Goal: Task Accomplishment & Management: Manage account settings

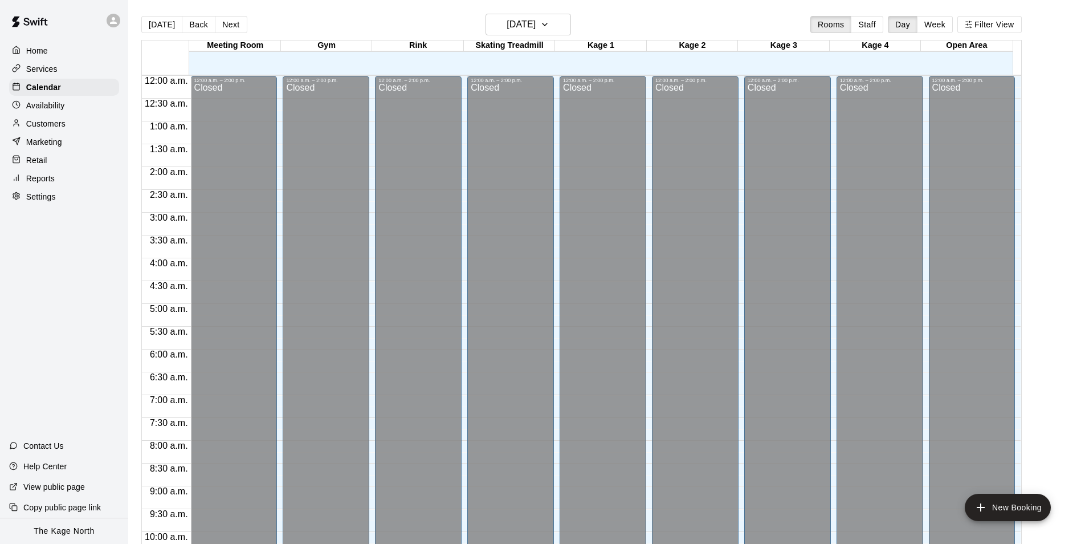
scroll to position [579, 0]
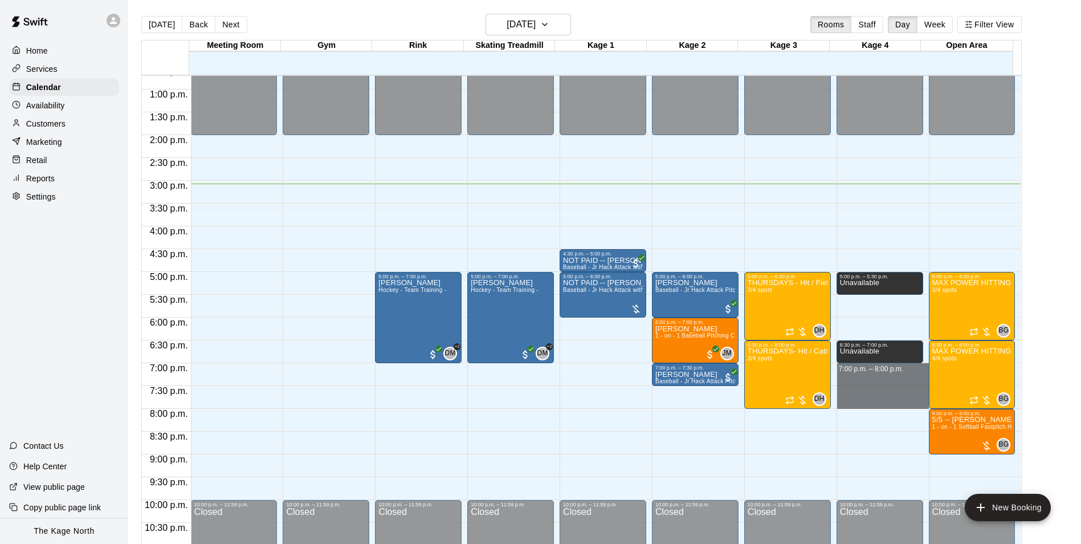
drag, startPoint x: 887, startPoint y: 367, endPoint x: 884, endPoint y: 407, distance: 40.5
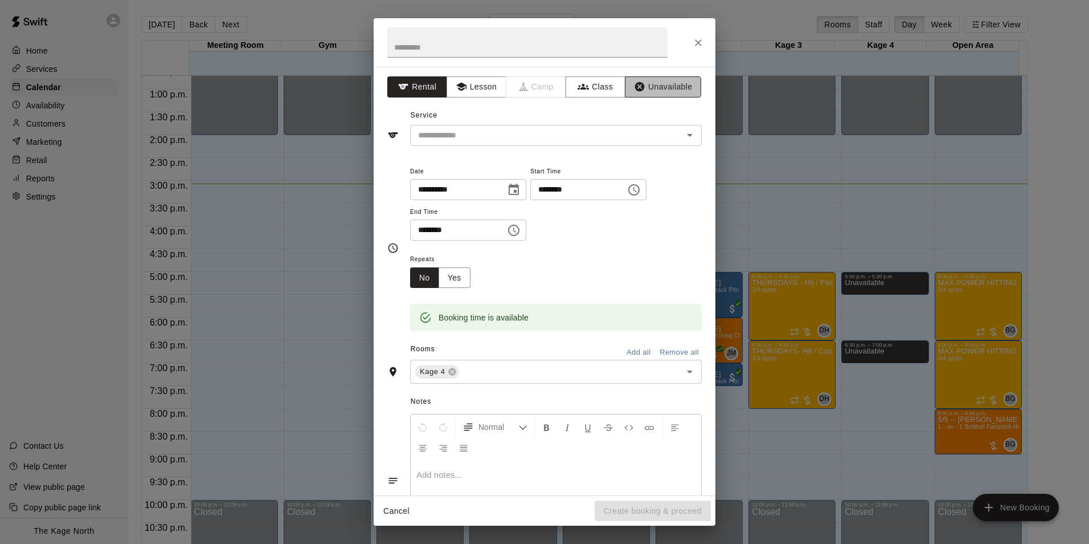
click at [635, 83] on icon "button" at bounding box center [640, 87] width 10 height 10
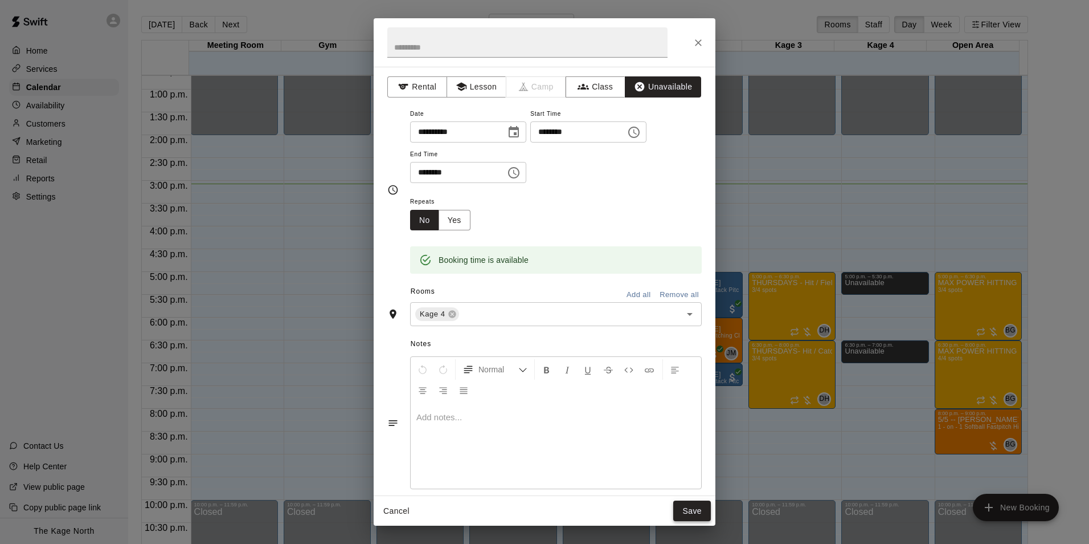
drag, startPoint x: 690, startPoint y: 507, endPoint x: 764, endPoint y: 472, distance: 81.5
click at [691, 507] on button "Save" at bounding box center [692, 510] width 38 height 21
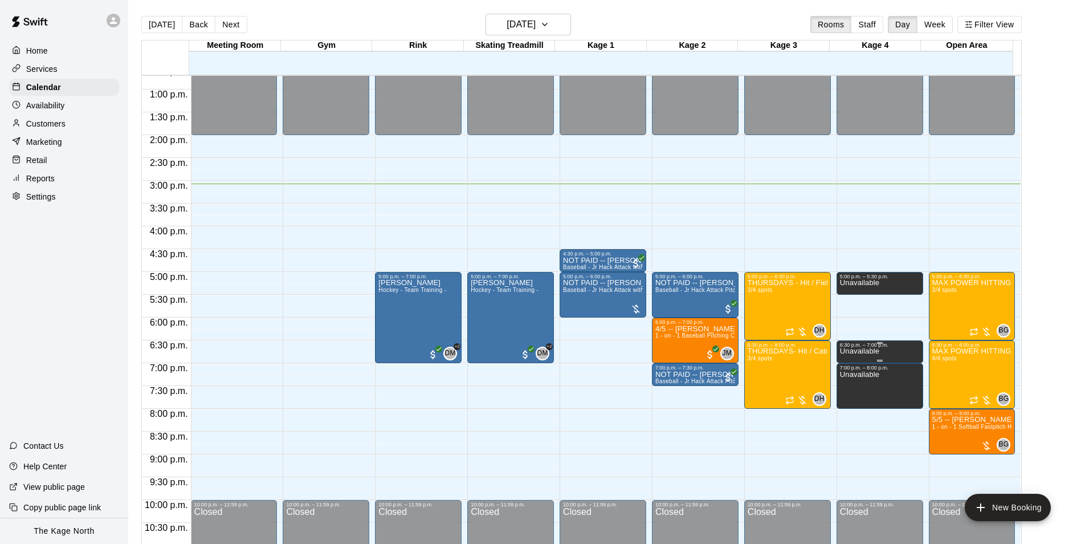
click at [865, 351] on p "Unavailable" at bounding box center [859, 351] width 39 height 0
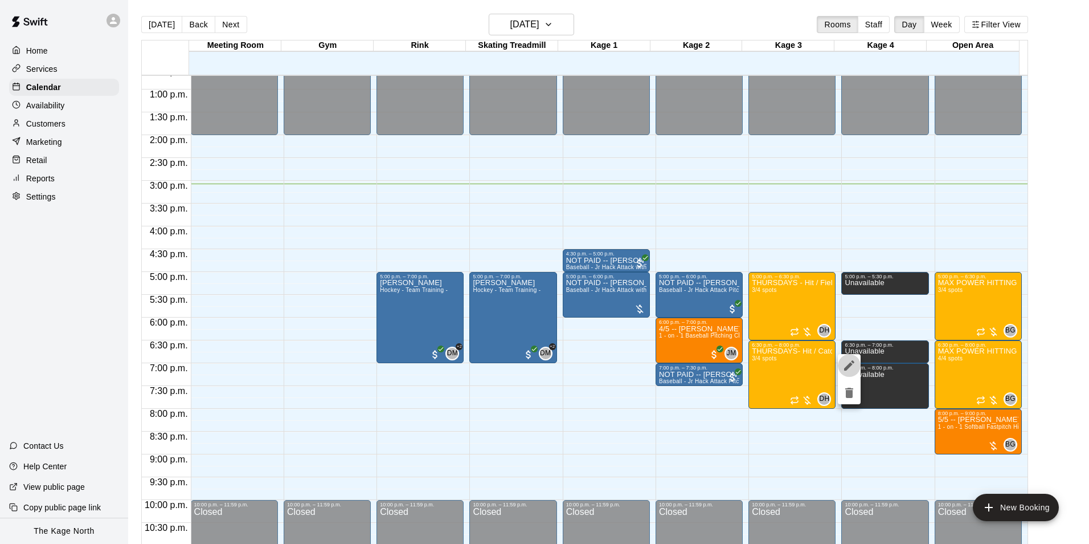
click at [852, 365] on icon "edit" at bounding box center [850, 365] width 14 height 14
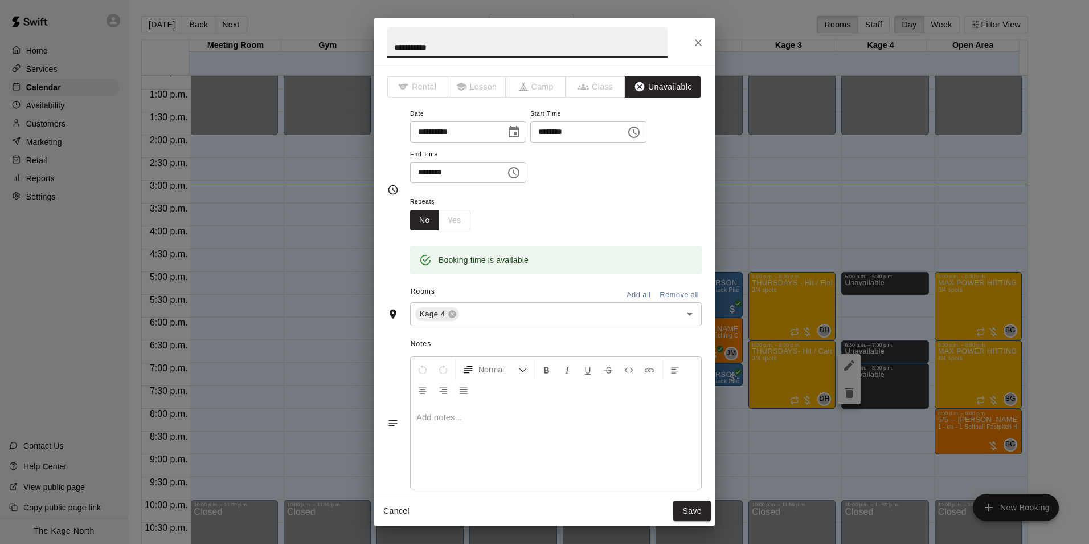
drag, startPoint x: 375, startPoint y: 50, endPoint x: 350, endPoint y: 46, distance: 24.8
click at [351, 47] on div "**********" at bounding box center [544, 272] width 1089 height 544
type input "****"
click at [694, 514] on button "Save" at bounding box center [692, 510] width 38 height 21
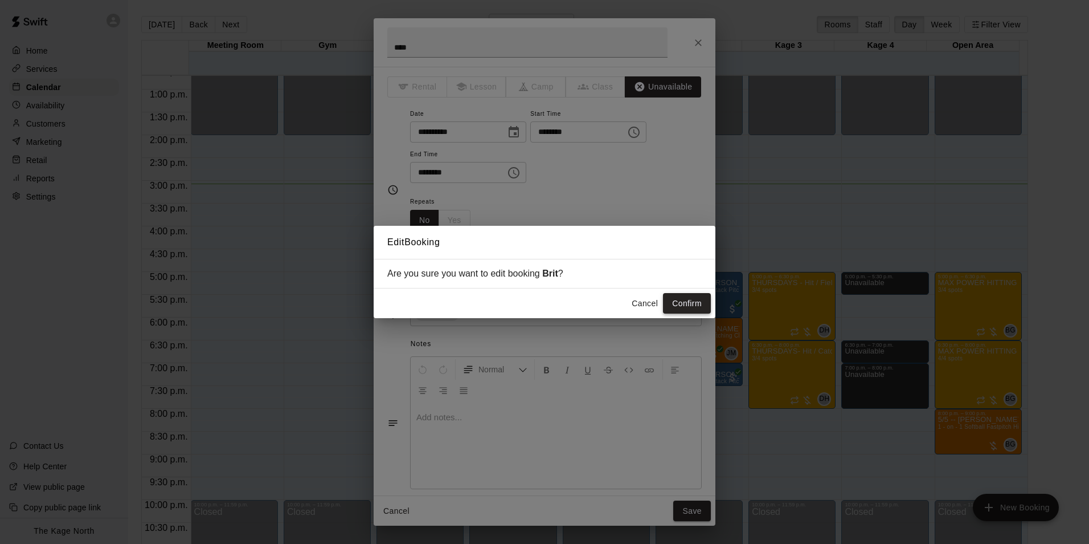
click at [681, 299] on button "Confirm" at bounding box center [687, 303] width 48 height 21
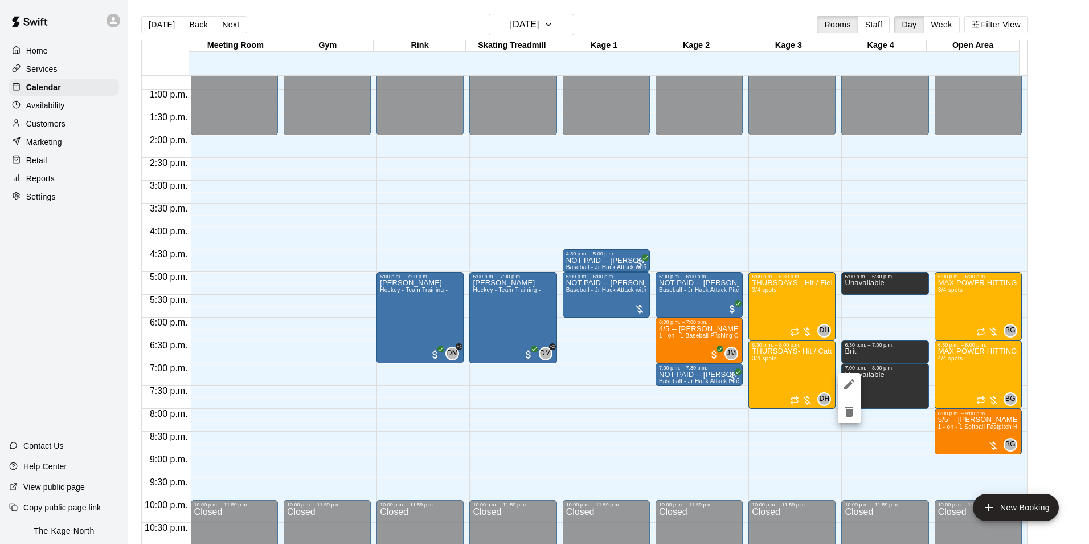
click at [850, 382] on icon "edit" at bounding box center [849, 384] width 10 height 10
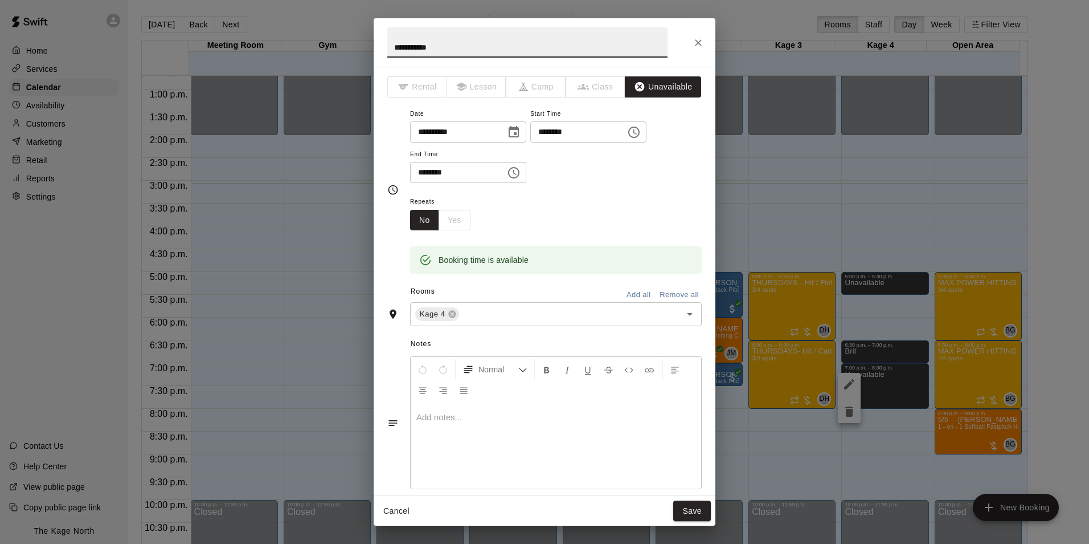
click at [356, 39] on div "**********" at bounding box center [544, 272] width 1089 height 544
type input "***"
click at [706, 520] on button "Save" at bounding box center [692, 510] width 38 height 21
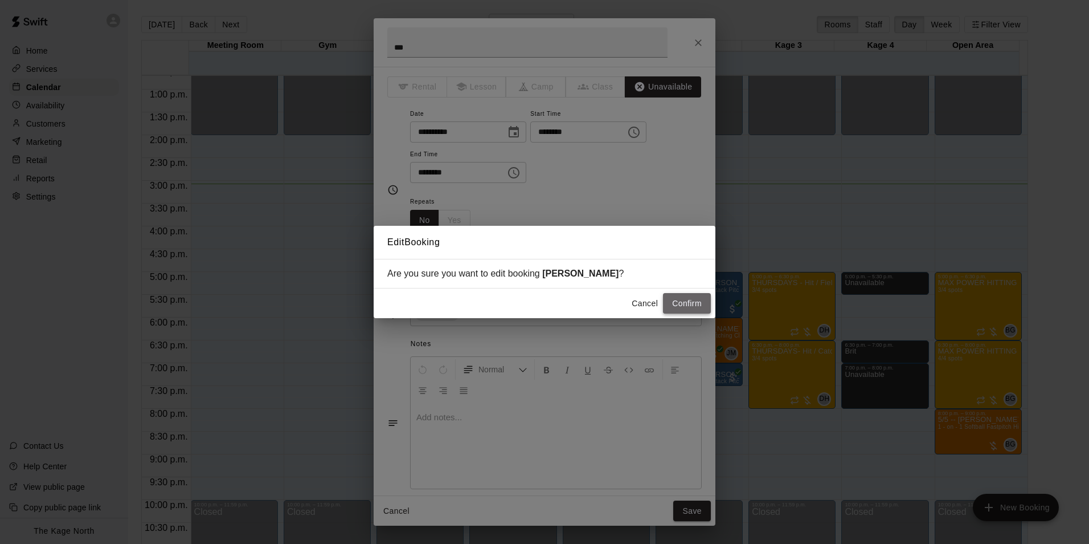
click at [693, 300] on button "Confirm" at bounding box center [687, 303] width 48 height 21
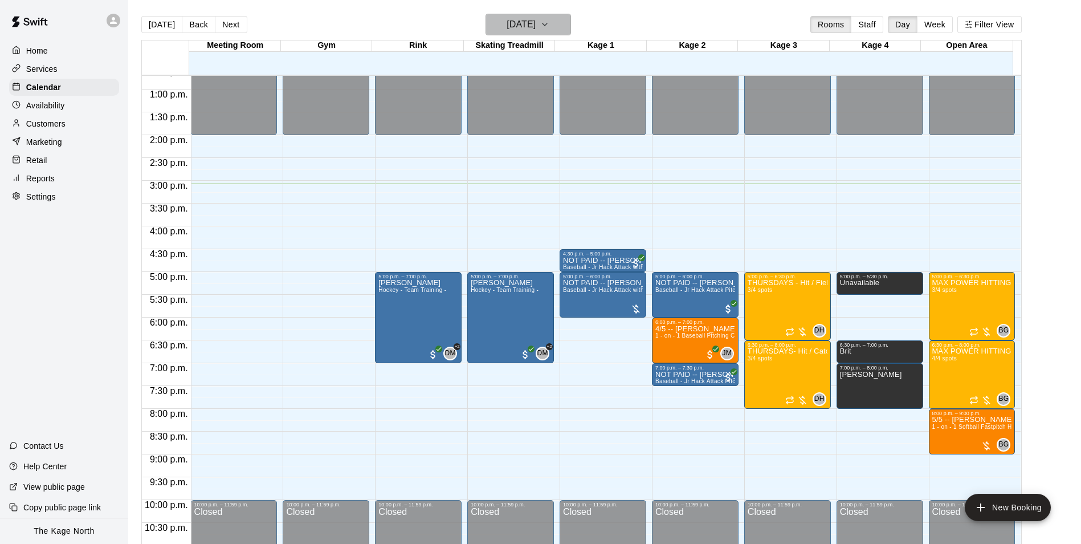
click at [536, 24] on h6 "[DATE]" at bounding box center [520, 25] width 29 height 16
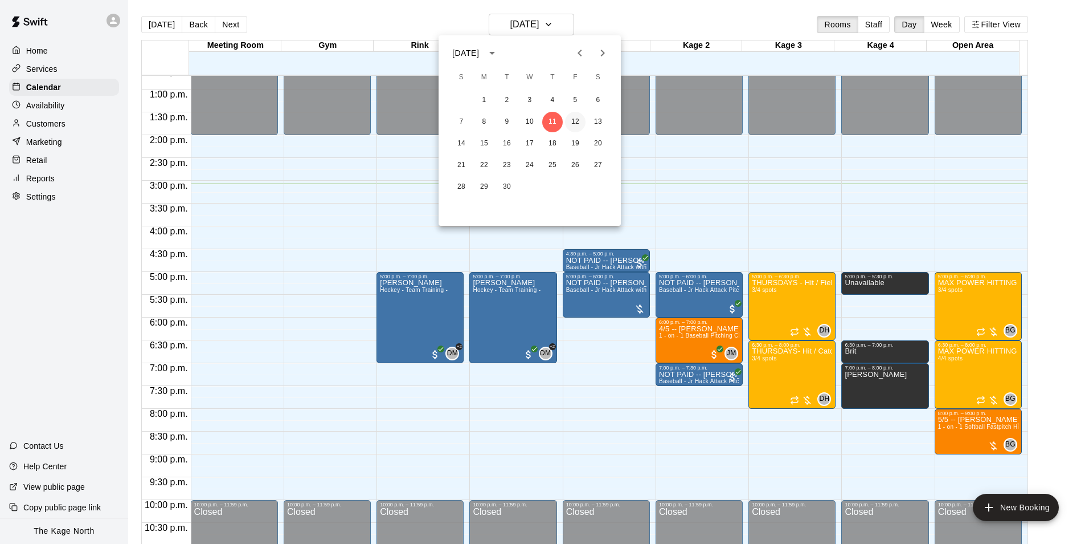
click at [570, 125] on button "12" at bounding box center [575, 122] width 21 height 21
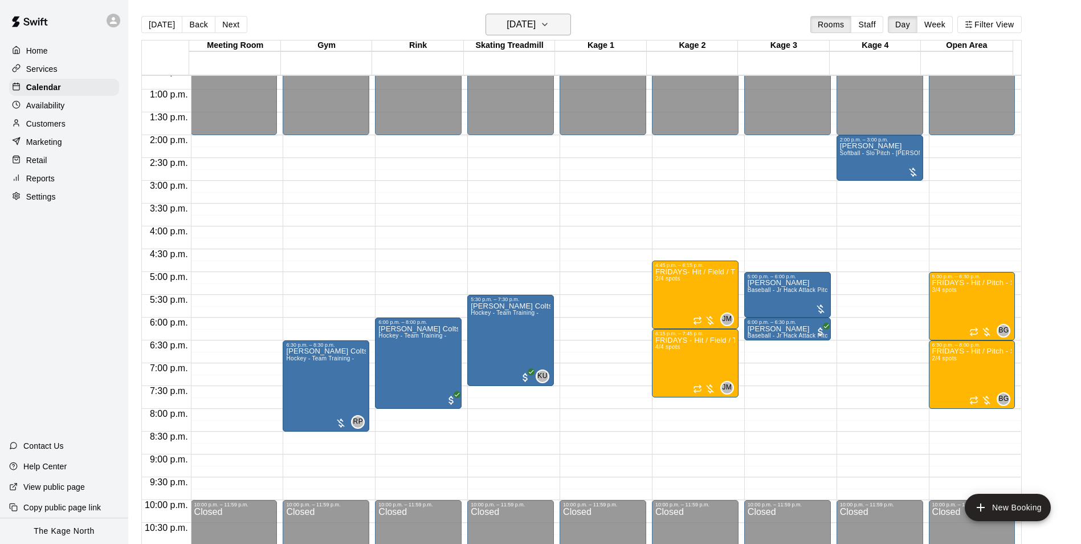
click at [536, 17] on h6 "[DATE]" at bounding box center [520, 25] width 29 height 16
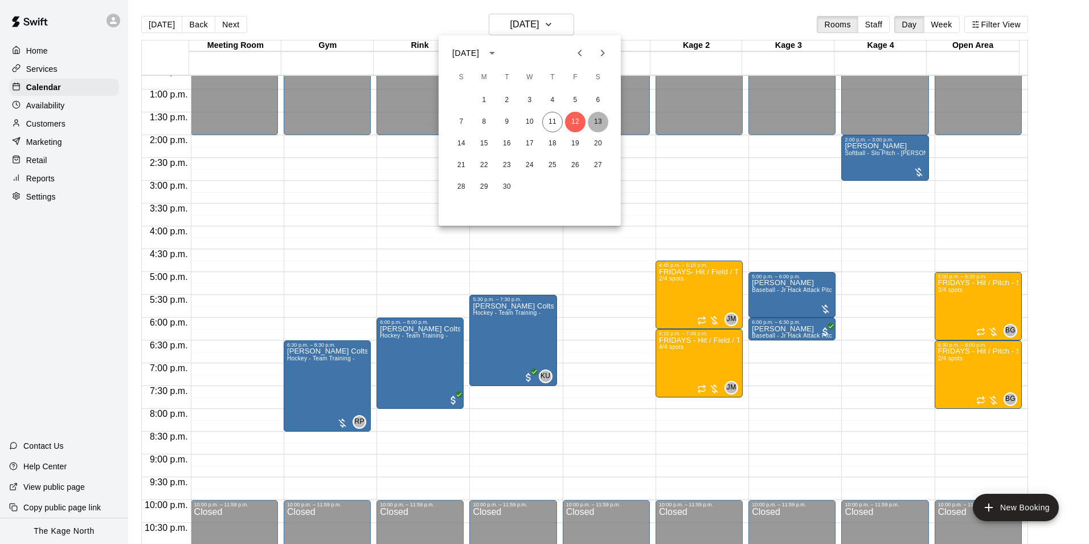
click at [598, 122] on button "13" at bounding box center [598, 122] width 21 height 21
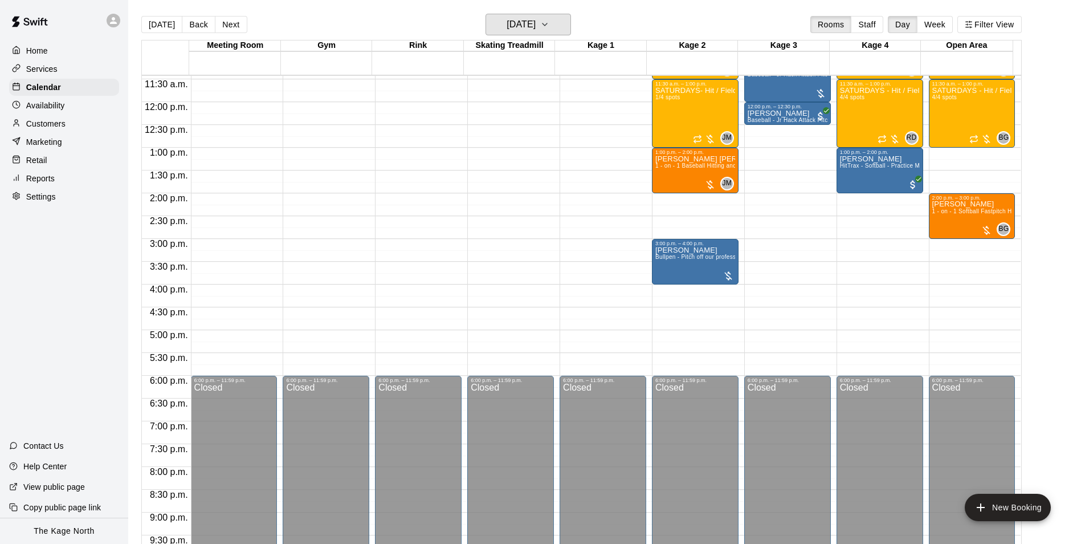
scroll to position [408, 0]
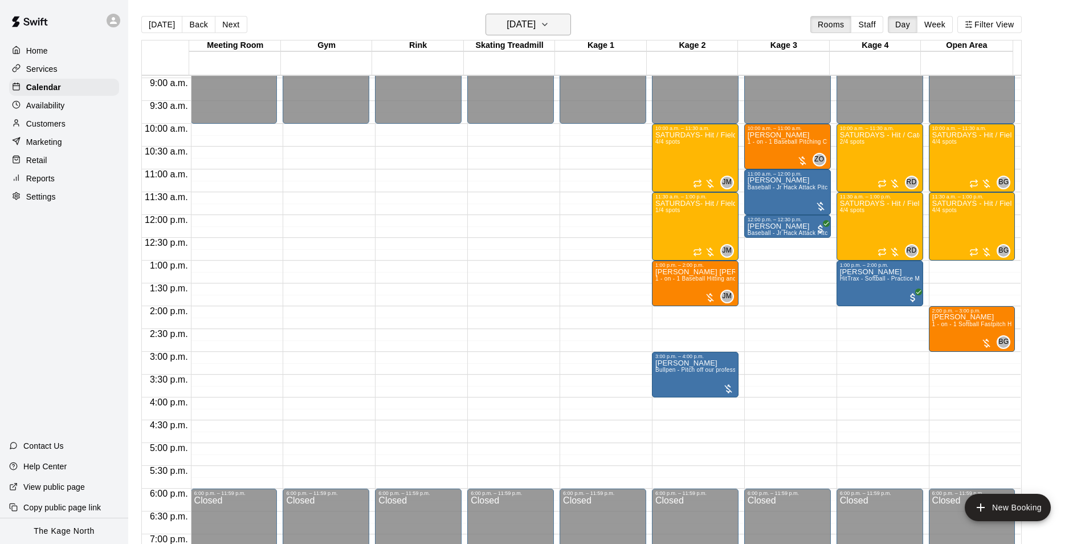
click at [536, 21] on h6 "[DATE]" at bounding box center [520, 25] width 29 height 16
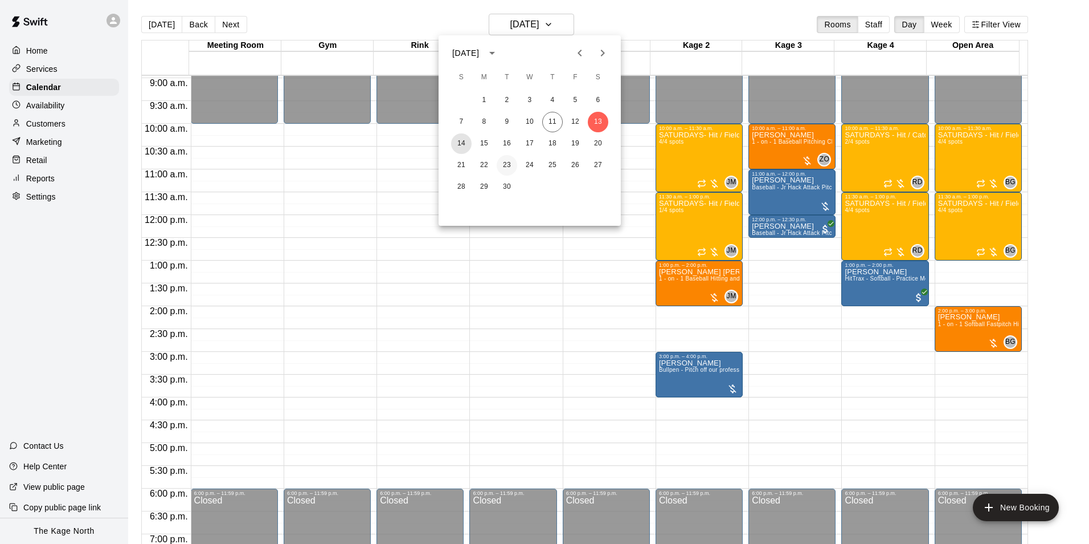
drag, startPoint x: 467, startPoint y: 144, endPoint x: 505, endPoint y: 157, distance: 39.8
click at [467, 144] on button "14" at bounding box center [461, 143] width 21 height 21
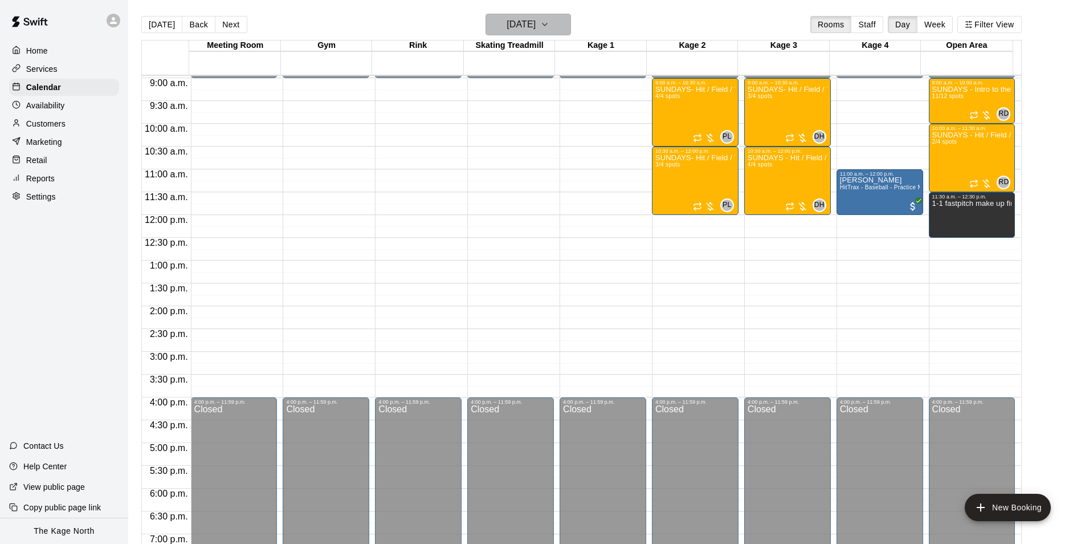
click at [523, 24] on h6 "[DATE]" at bounding box center [520, 25] width 29 height 16
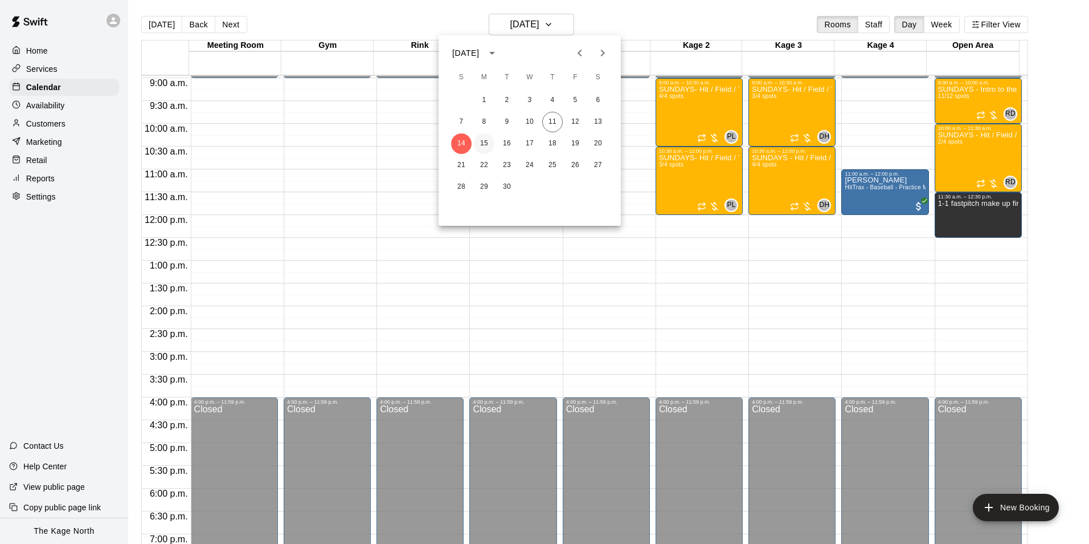
click at [488, 142] on button "15" at bounding box center [484, 143] width 21 height 21
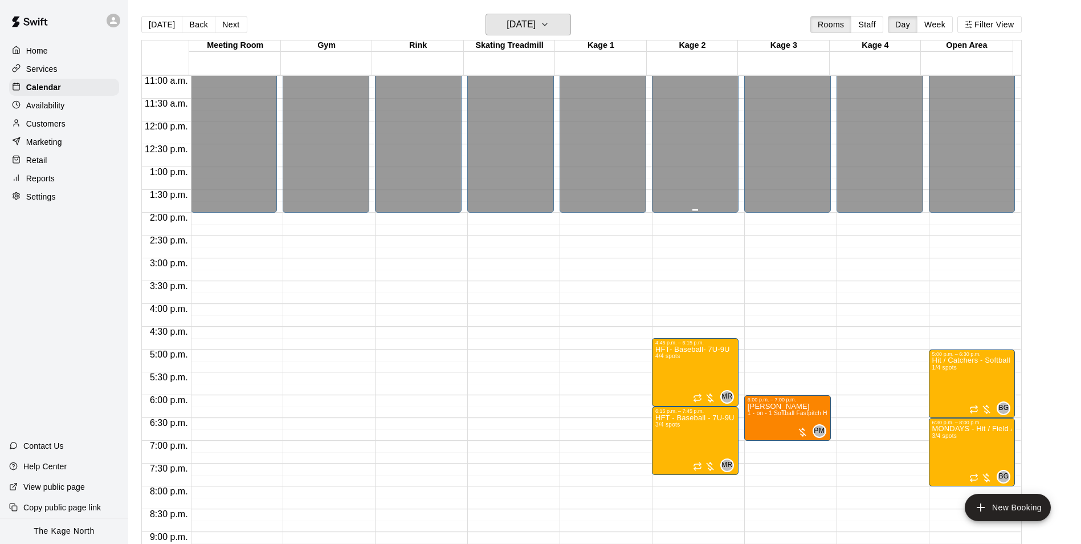
scroll to position [579, 0]
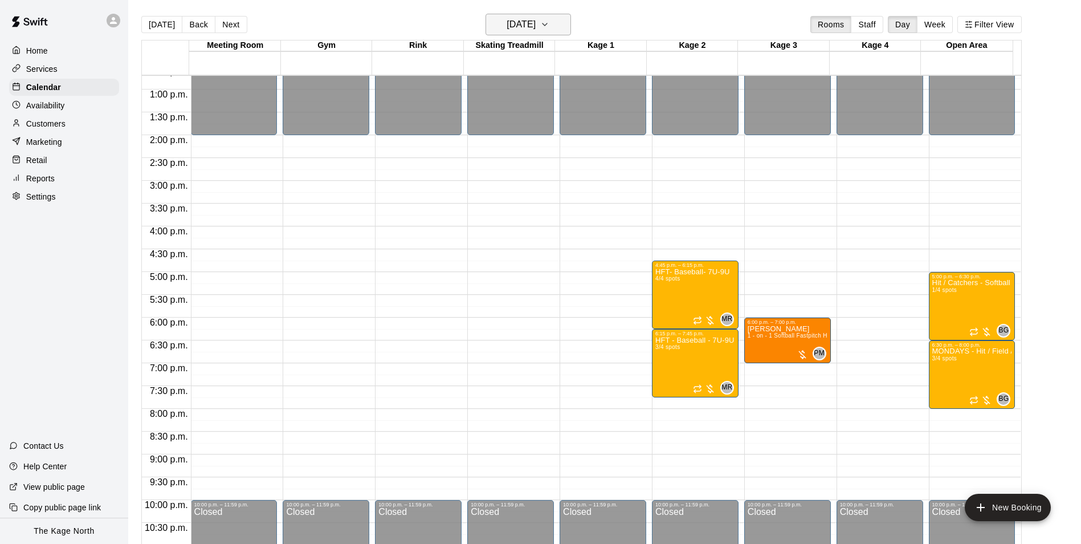
click at [529, 24] on h6 "[DATE]" at bounding box center [520, 25] width 29 height 16
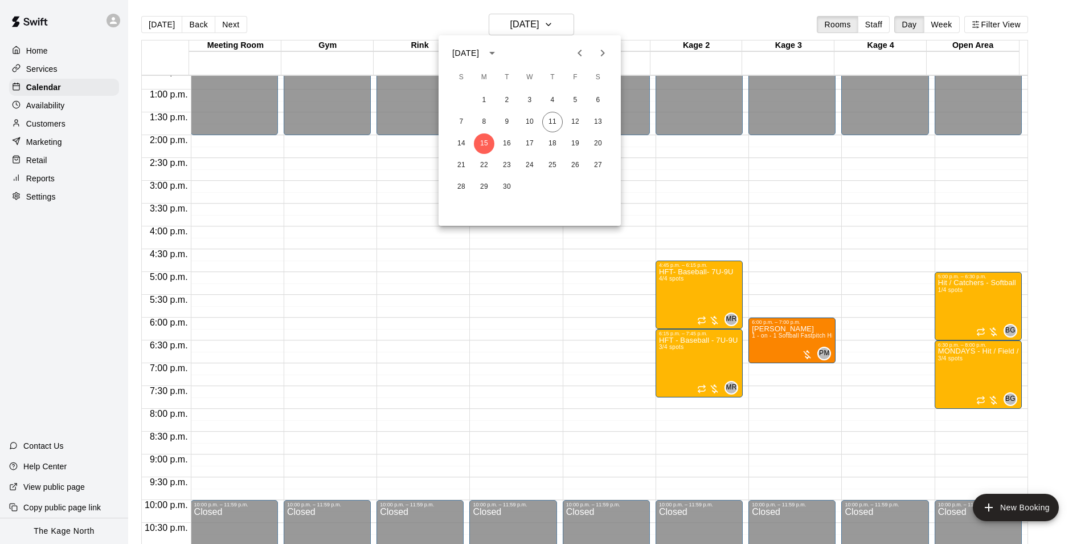
click at [381, 16] on div at bounding box center [544, 272] width 1089 height 544
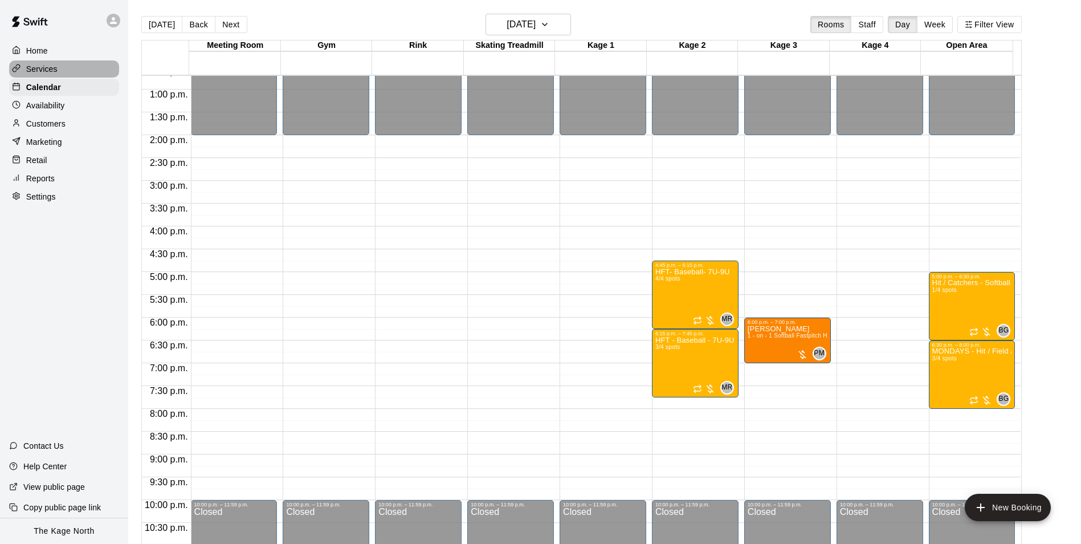
click at [45, 68] on p "Services" at bounding box center [41, 68] width 31 height 11
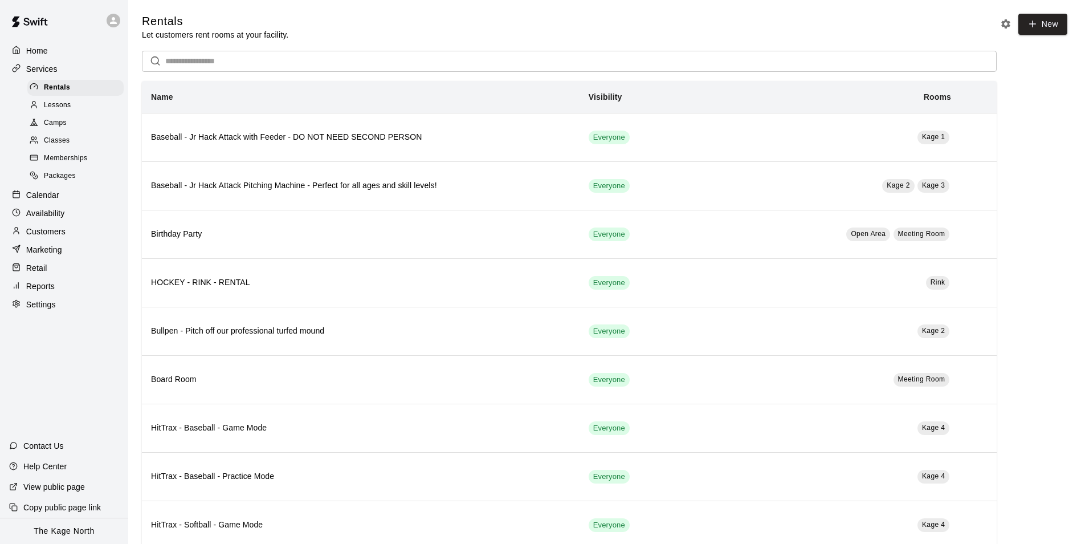
click at [68, 121] on div "Camps" at bounding box center [75, 123] width 96 height 16
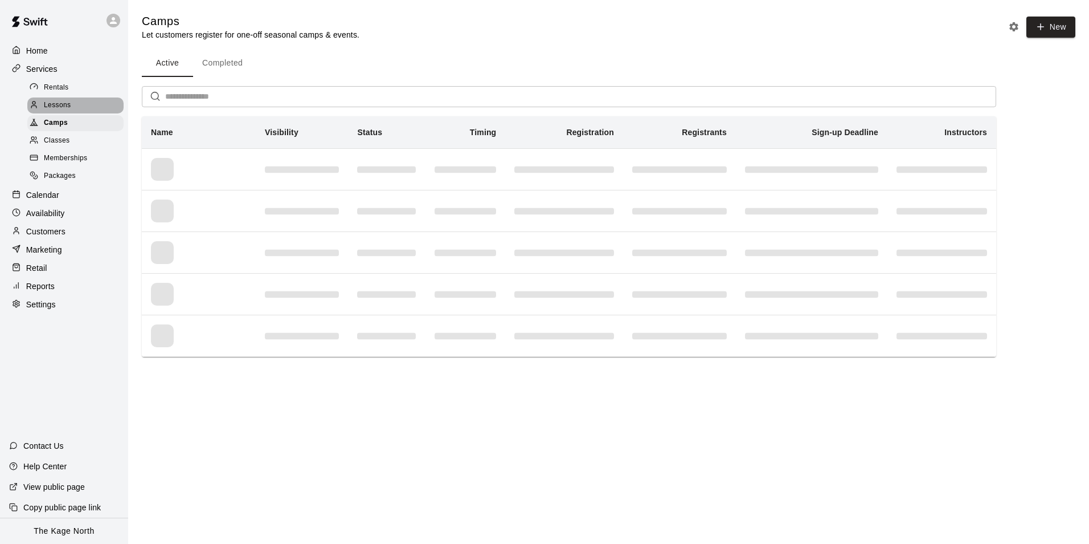
click at [71, 108] on span "Lessons" at bounding box center [57, 105] width 27 height 11
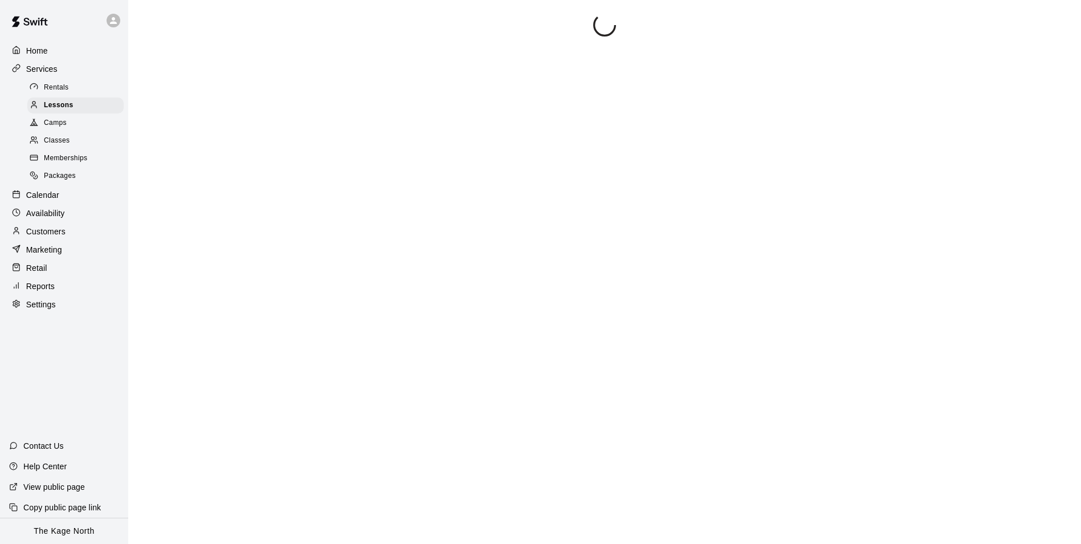
click at [68, 88] on div "Rentals" at bounding box center [75, 88] width 96 height 16
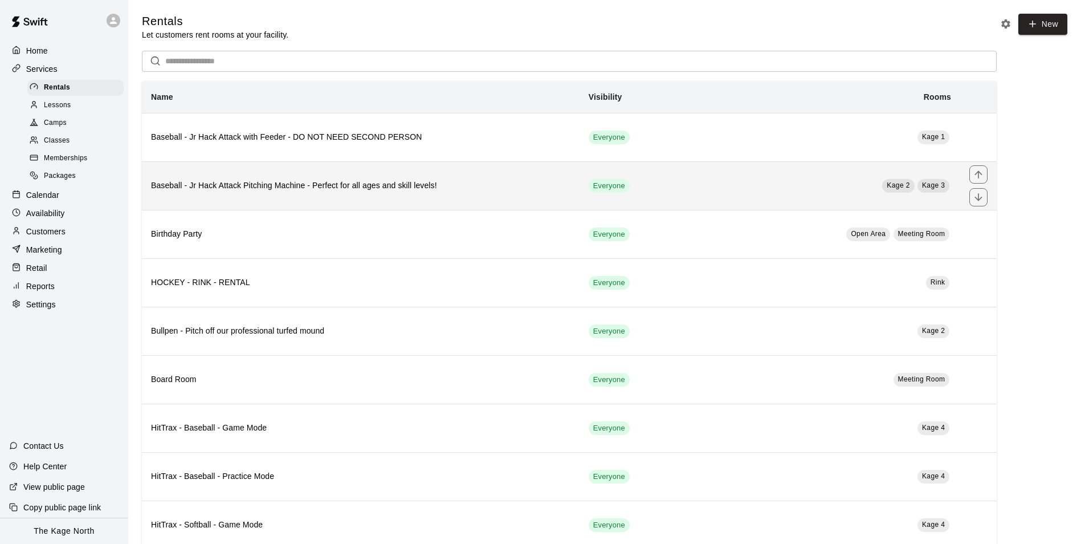
click at [440, 184] on h6 "Baseball - Jr Hack Attack Pitching Machine - Perfect for all ages and skill lev…" at bounding box center [360, 185] width 419 height 13
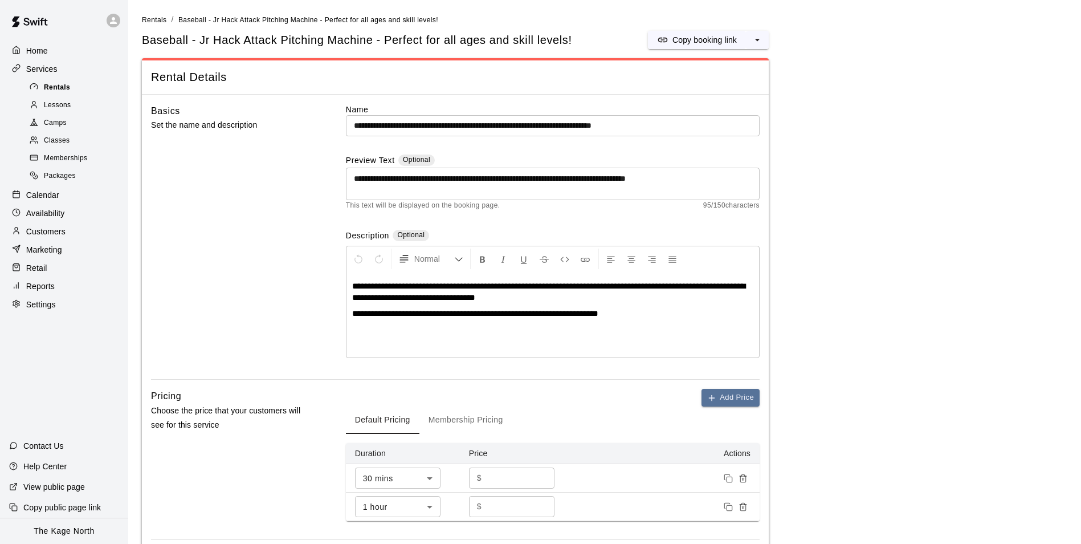
click at [58, 89] on span "Rentals" at bounding box center [57, 87] width 26 height 11
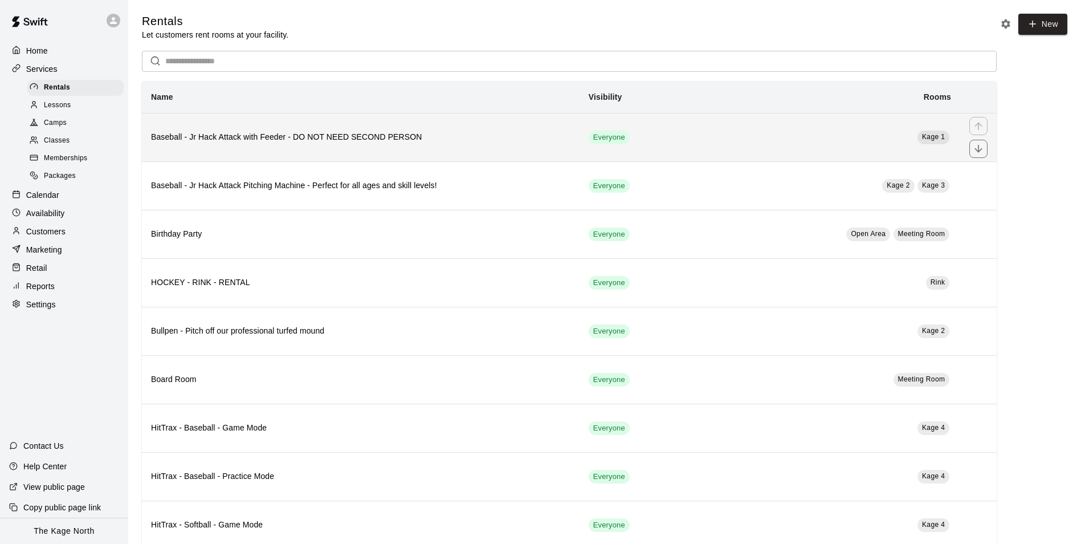
click at [357, 145] on th "Baseball - Jr Hack Attack with Feeder - DO NOT NEED SECOND PERSON" at bounding box center [361, 137] width 438 height 48
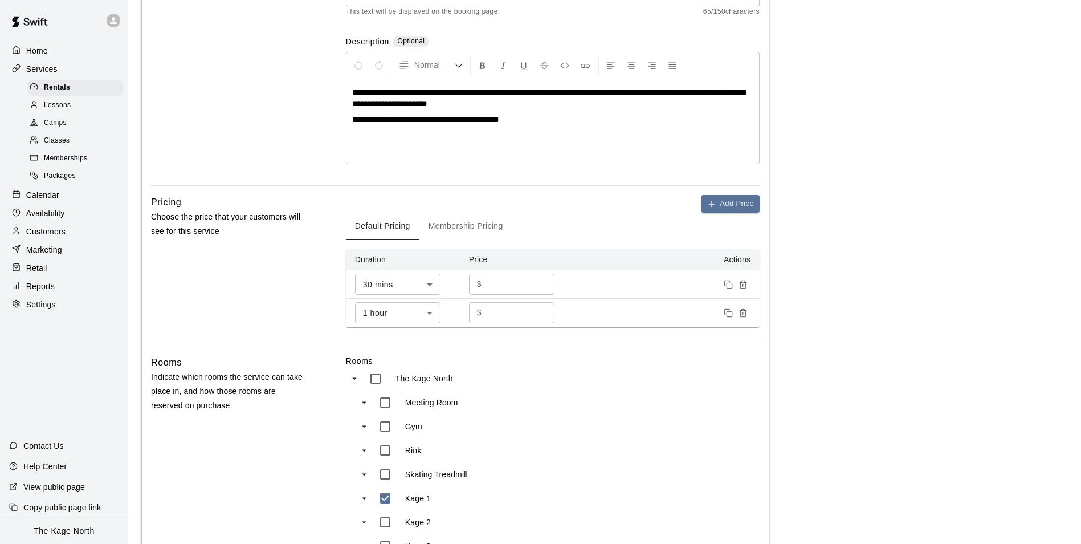
scroll to position [114, 0]
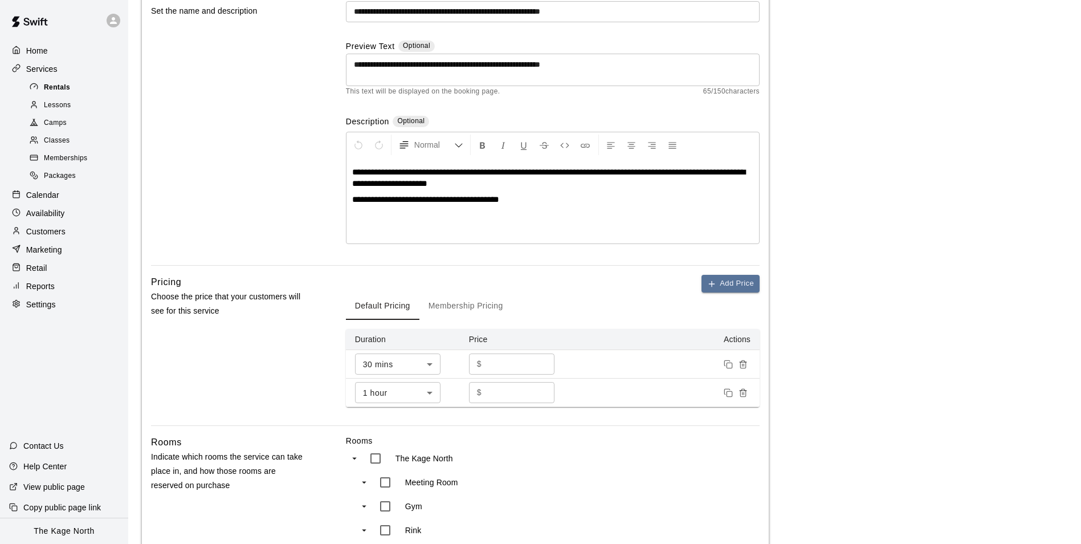
click at [45, 86] on span "Rentals" at bounding box center [57, 87] width 26 height 11
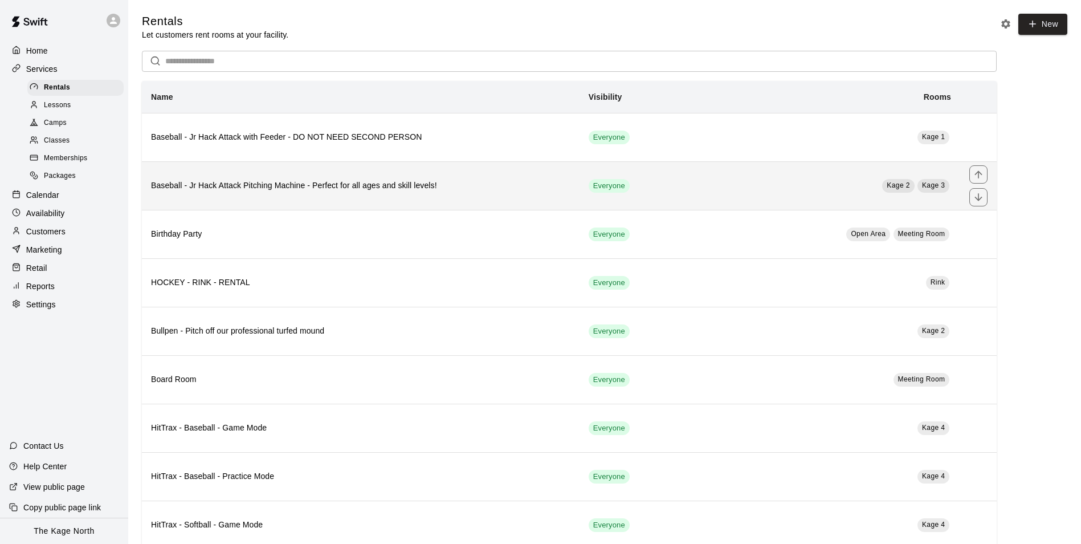
click at [314, 182] on h6 "Baseball - Jr Hack Attack Pitching Machine - Perfect for all ages and skill lev…" at bounding box center [360, 185] width 419 height 13
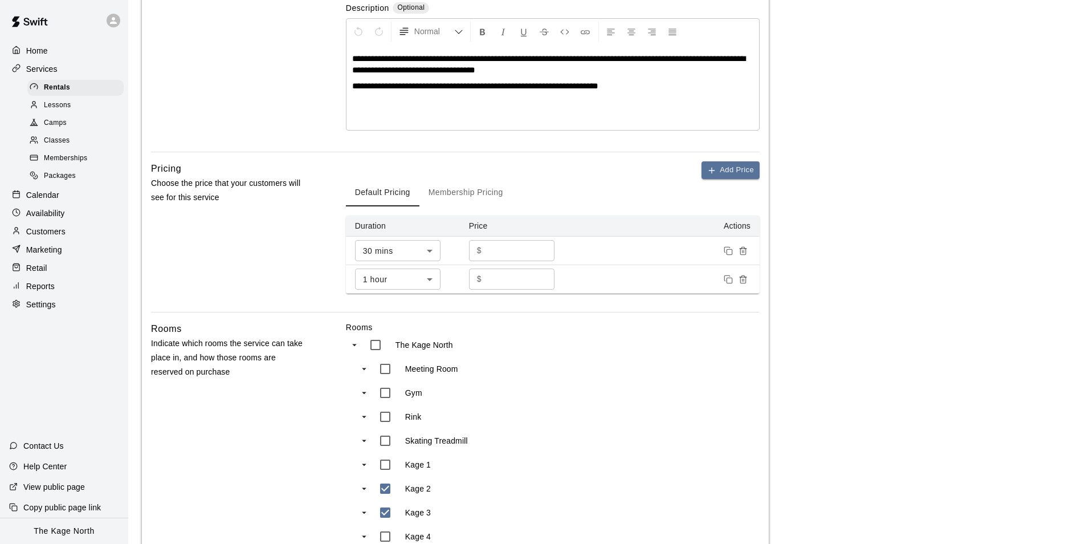
scroll to position [114, 0]
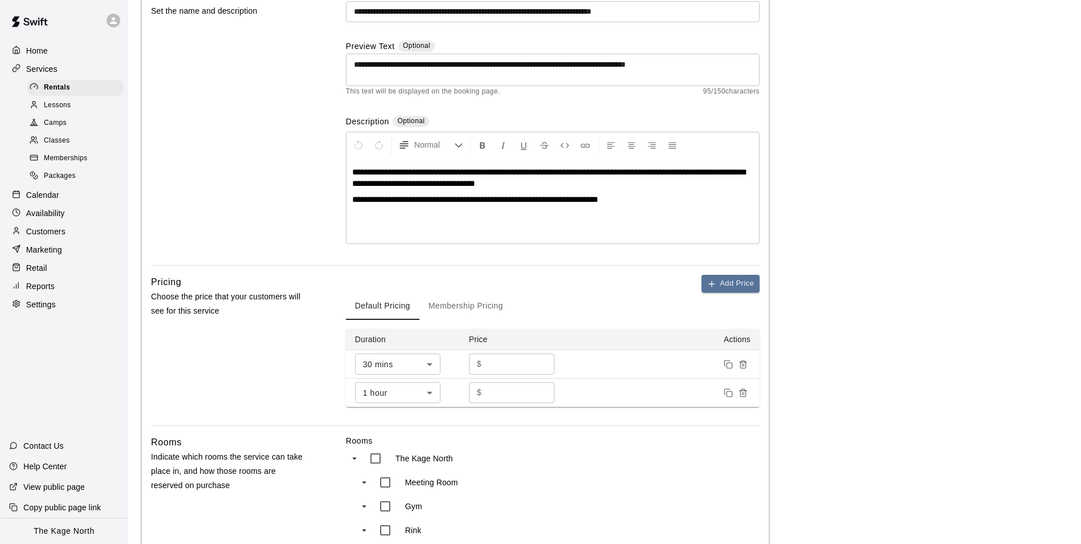
click at [43, 44] on div "Home" at bounding box center [64, 50] width 110 height 17
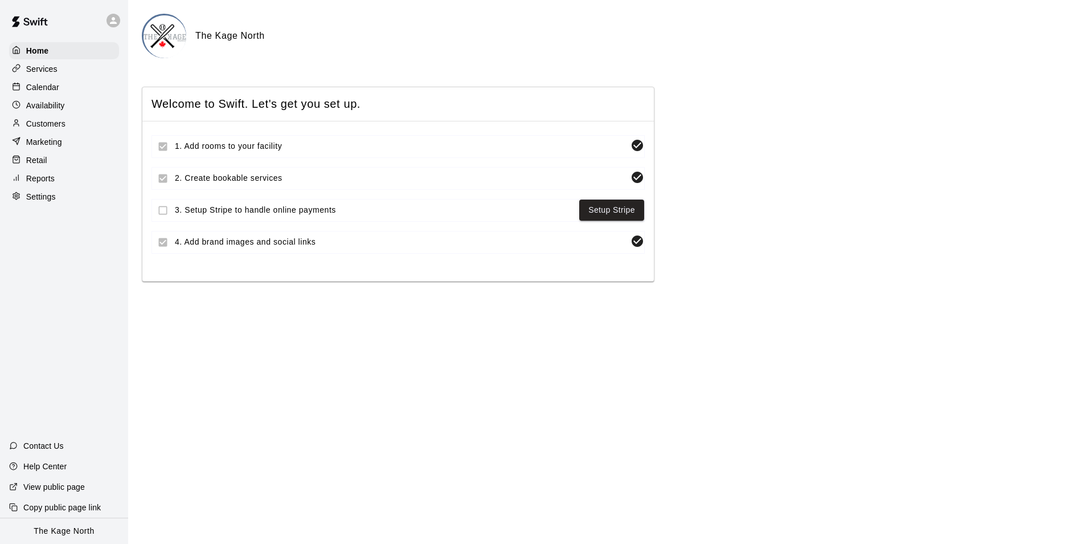
click at [55, 87] on p "Calendar" at bounding box center [42, 86] width 33 height 11
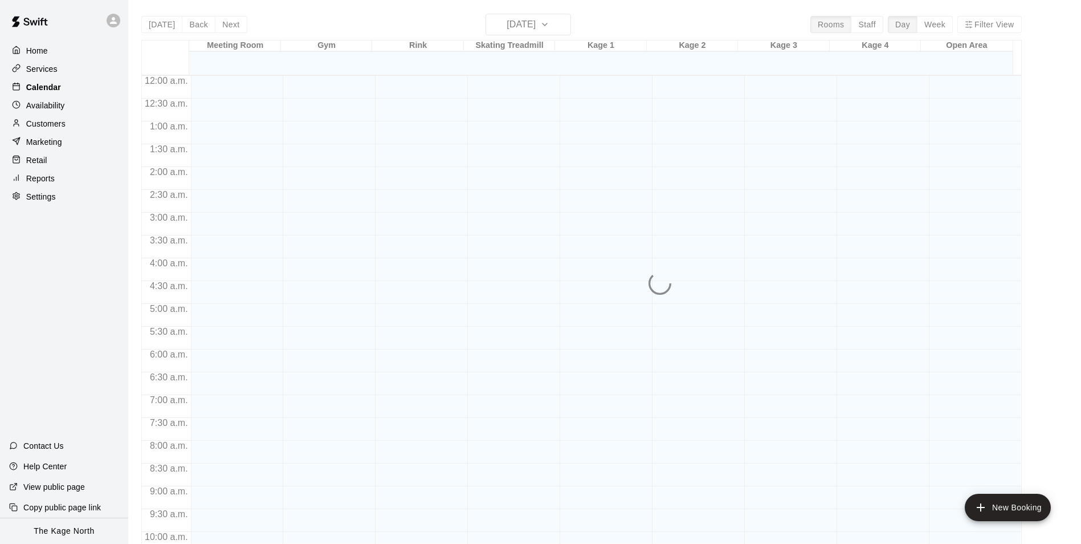
scroll to position [579, 0]
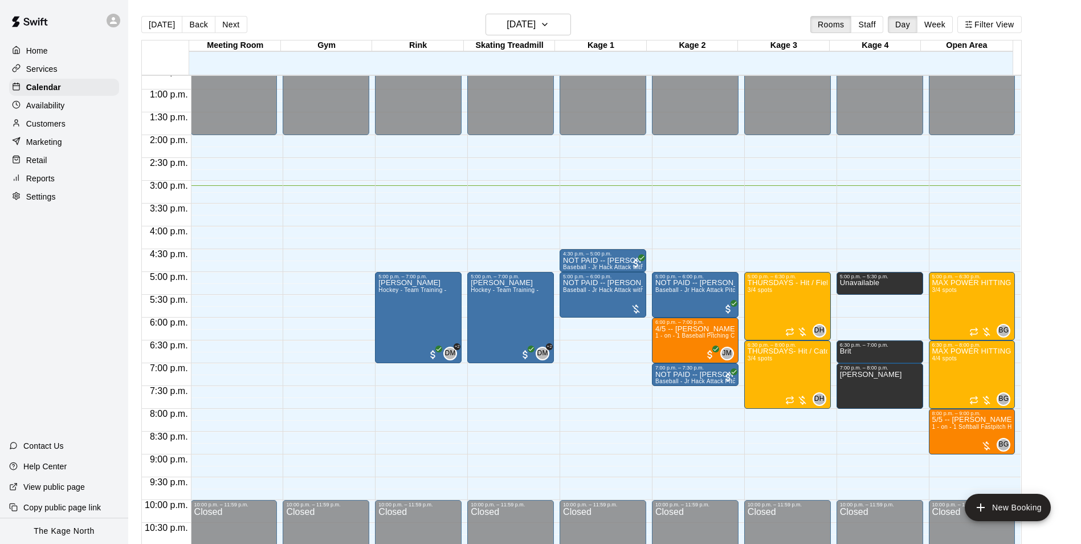
click at [47, 69] on p "Services" at bounding box center [41, 68] width 31 height 11
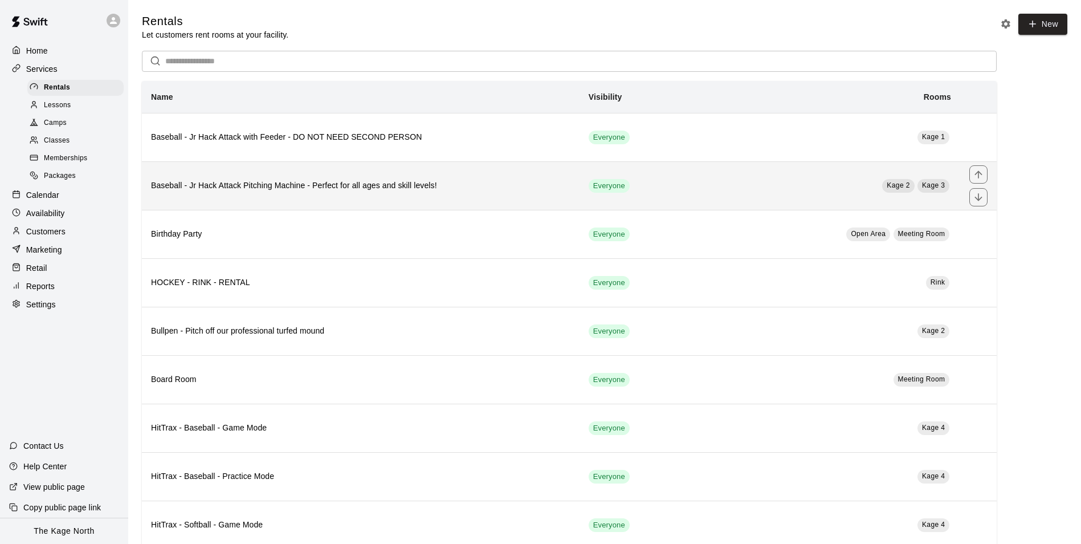
click at [403, 190] on h6 "Baseball - Jr Hack Attack Pitching Machine - Perfect for all ages and skill lev…" at bounding box center [360, 185] width 419 height 13
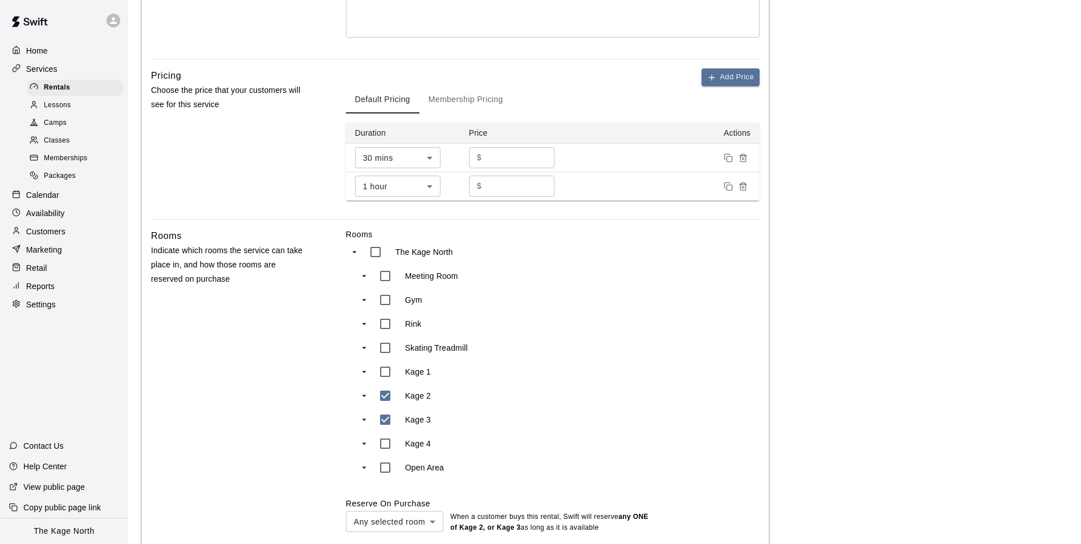
scroll to position [447, 0]
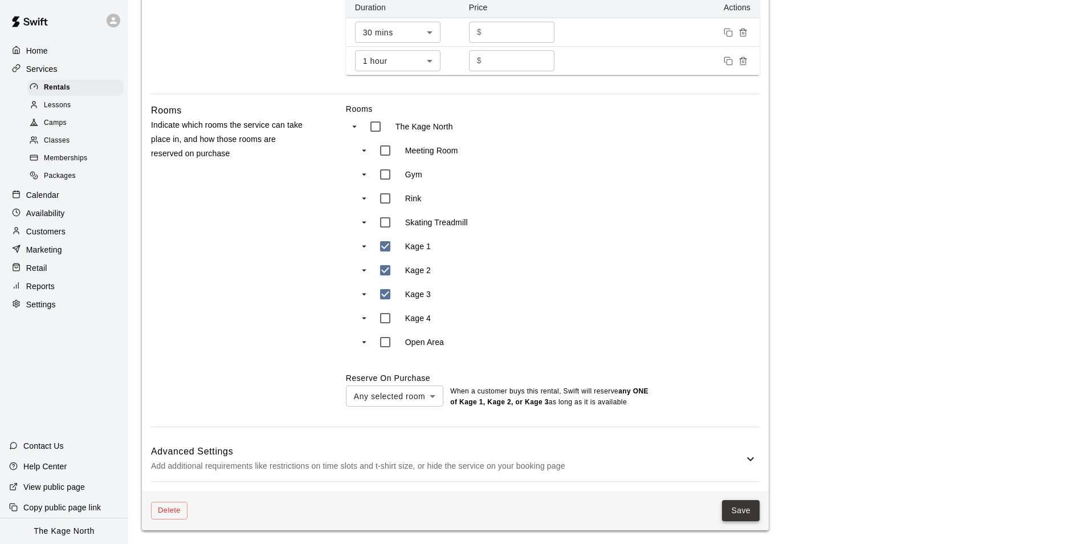
click at [743, 513] on button "Save" at bounding box center [741, 510] width 38 height 21
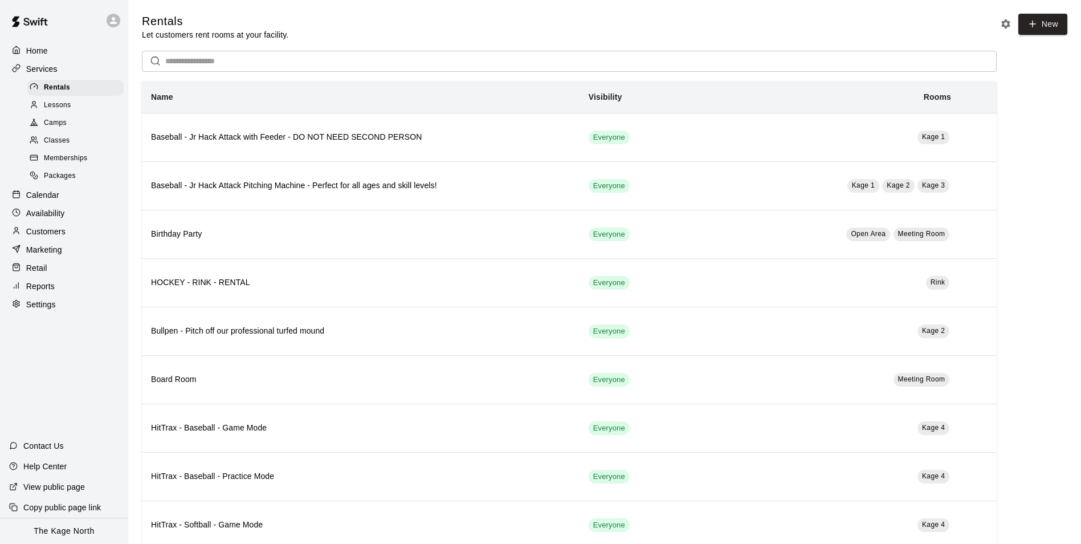
click at [46, 51] on p "Home" at bounding box center [37, 50] width 22 height 11
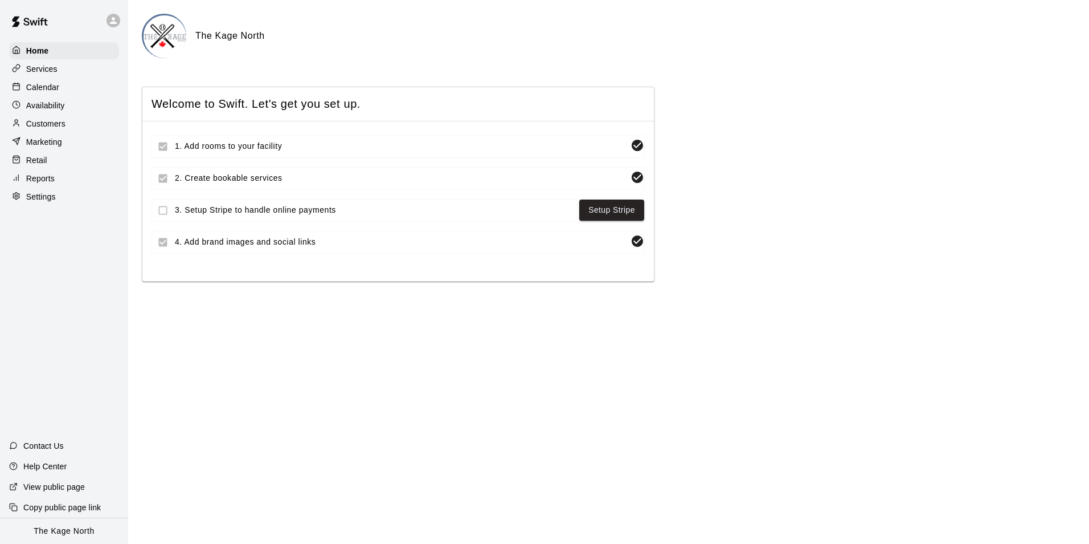
click at [47, 85] on p "Calendar" at bounding box center [42, 86] width 33 height 11
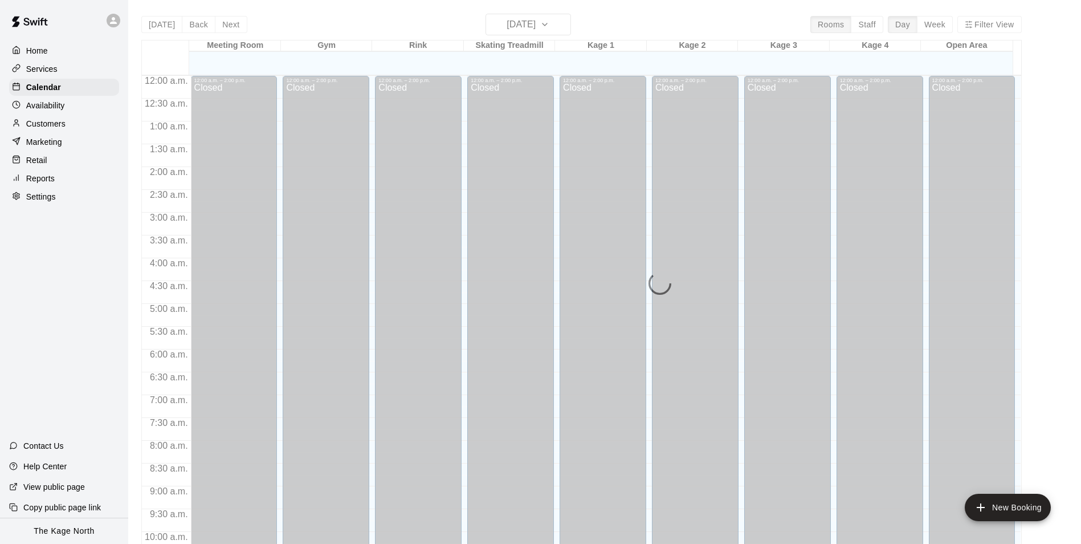
scroll to position [579, 0]
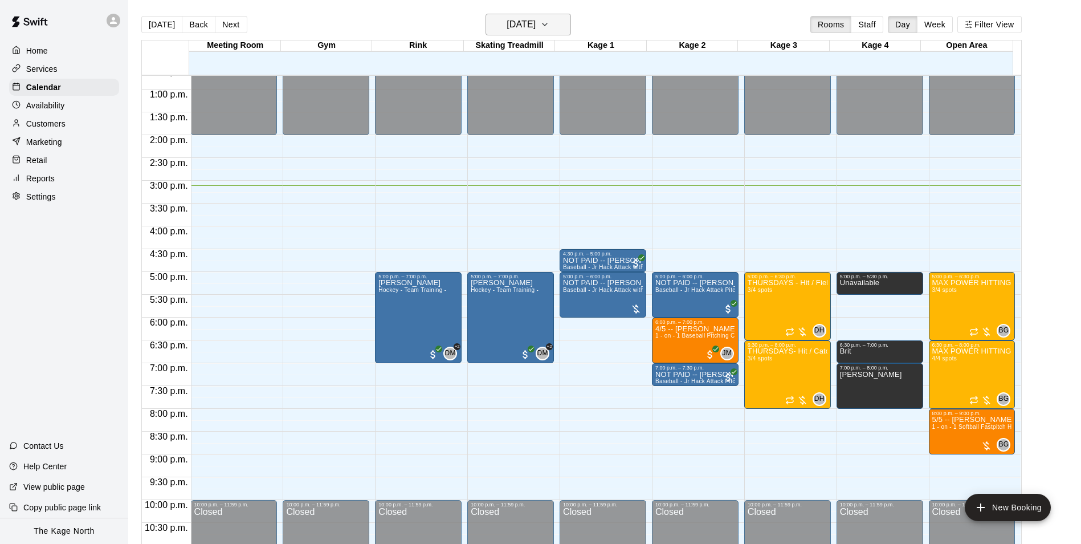
click at [533, 22] on h6 "[DATE]" at bounding box center [520, 25] width 29 height 16
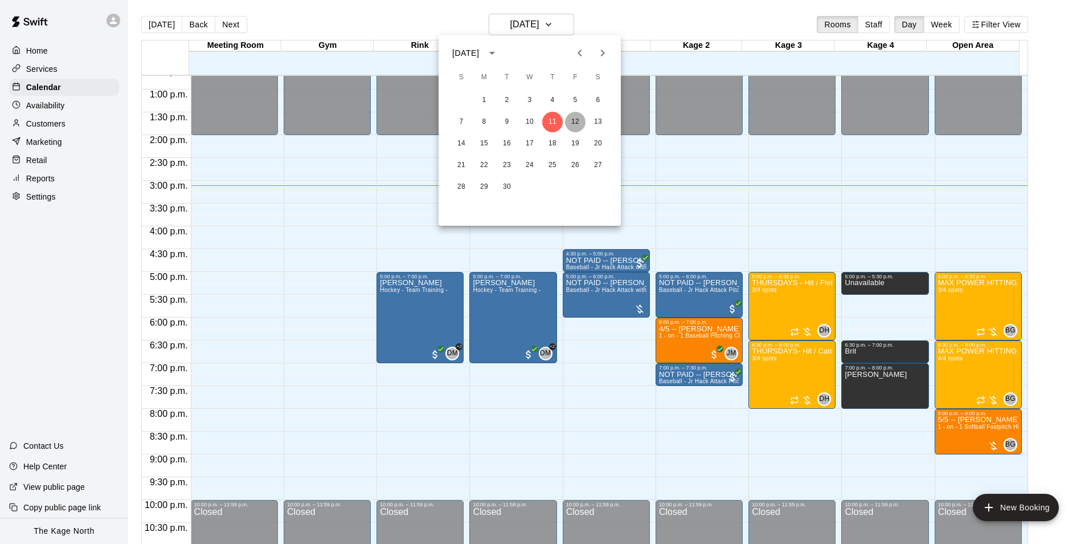
click at [567, 122] on button "12" at bounding box center [575, 122] width 21 height 21
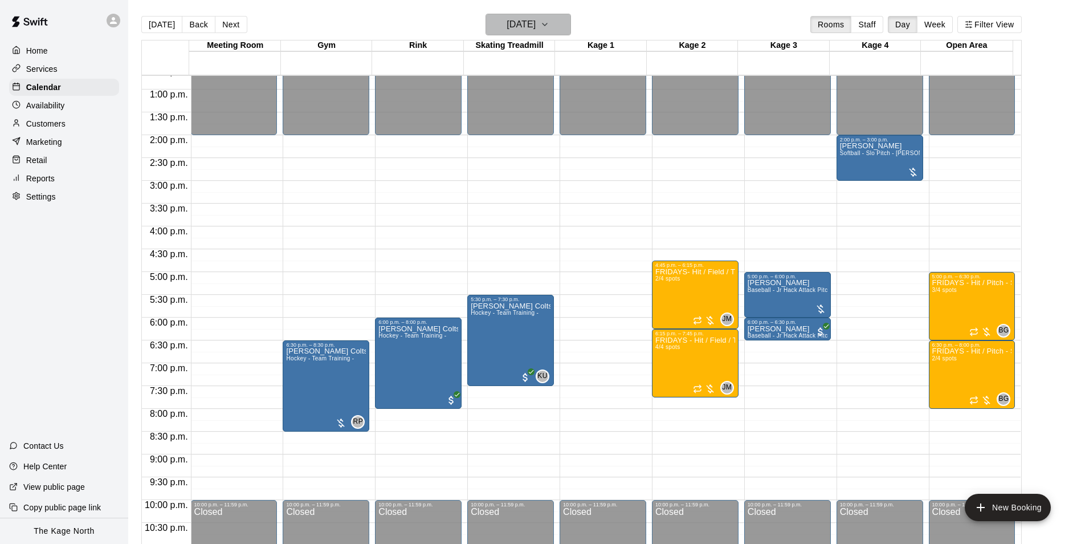
click at [533, 17] on h6 "[DATE]" at bounding box center [520, 25] width 29 height 16
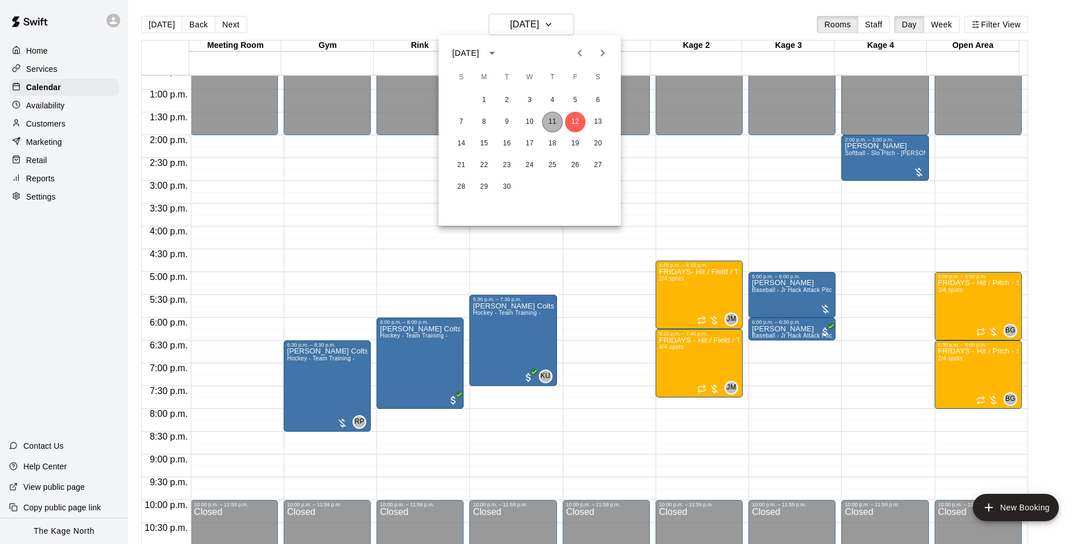
click at [549, 117] on button "11" at bounding box center [552, 122] width 21 height 21
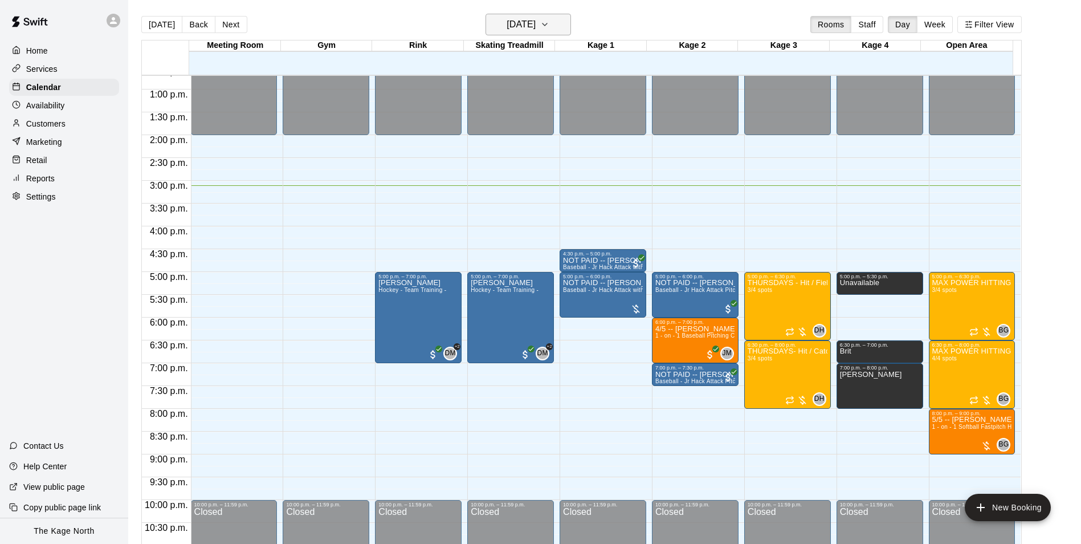
click at [536, 26] on h6 "[DATE]" at bounding box center [520, 25] width 29 height 16
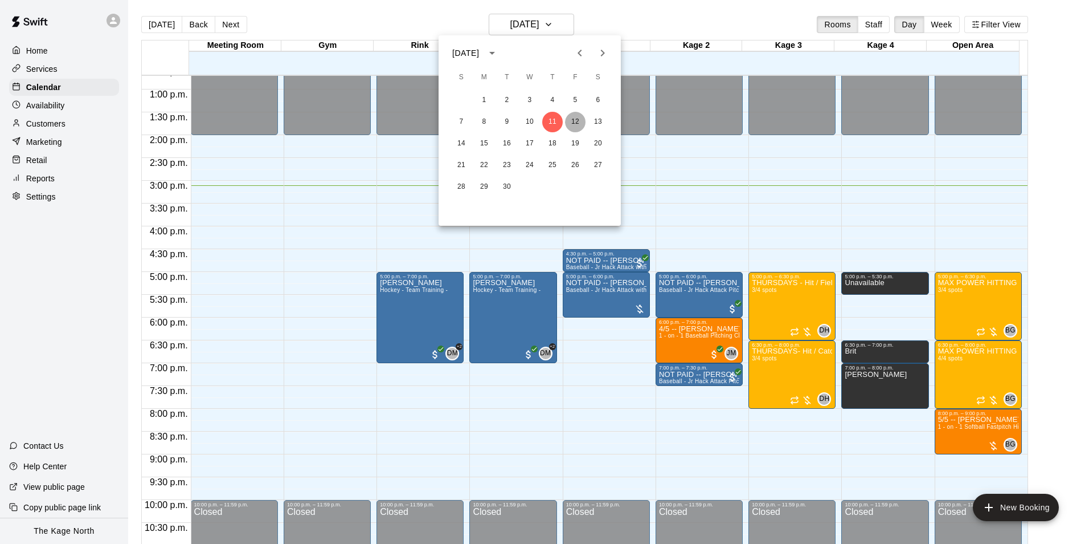
click at [573, 121] on button "12" at bounding box center [575, 122] width 21 height 21
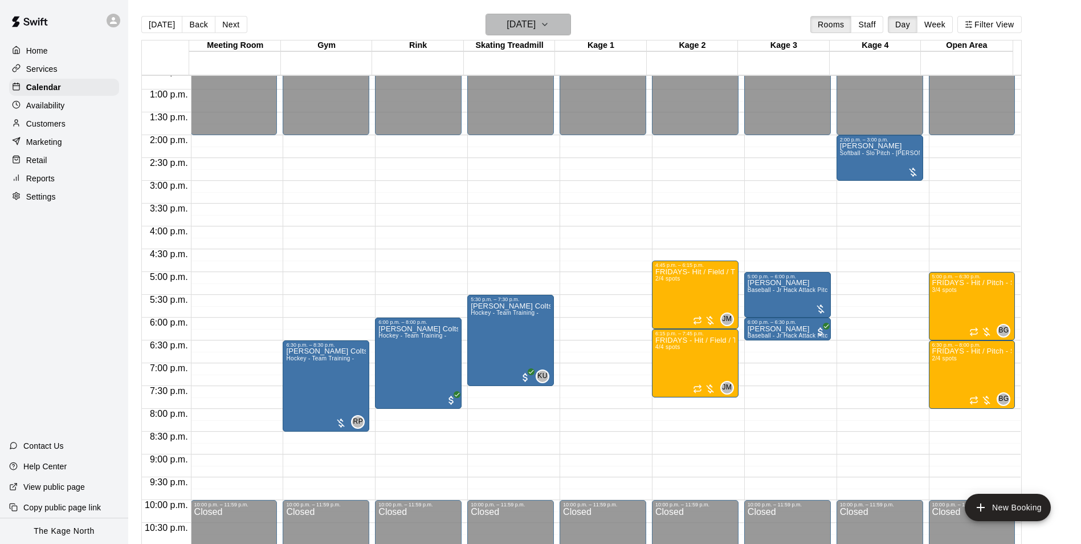
click at [536, 23] on h6 "[DATE]" at bounding box center [520, 25] width 29 height 16
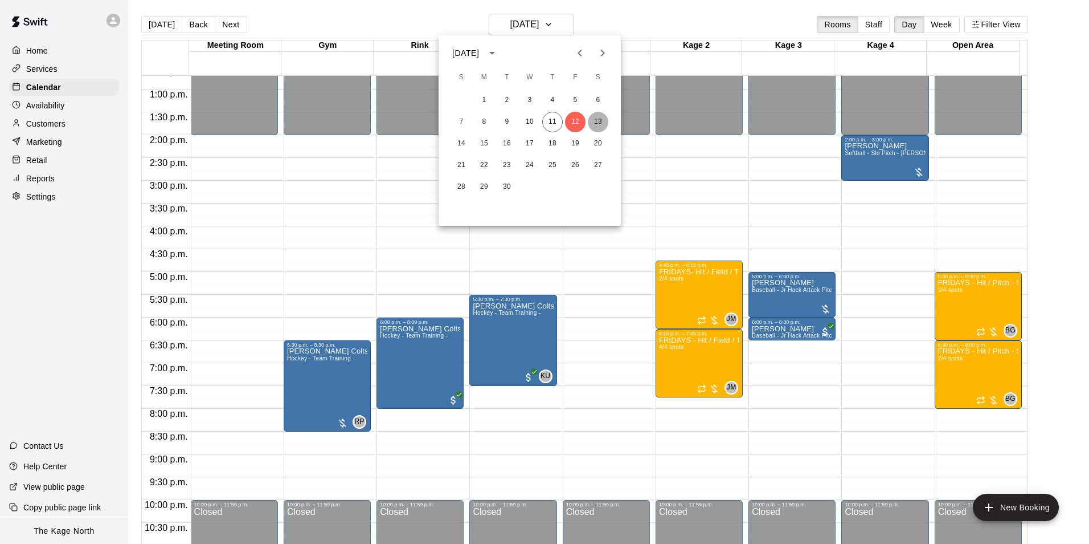
click at [598, 121] on button "13" at bounding box center [598, 122] width 21 height 21
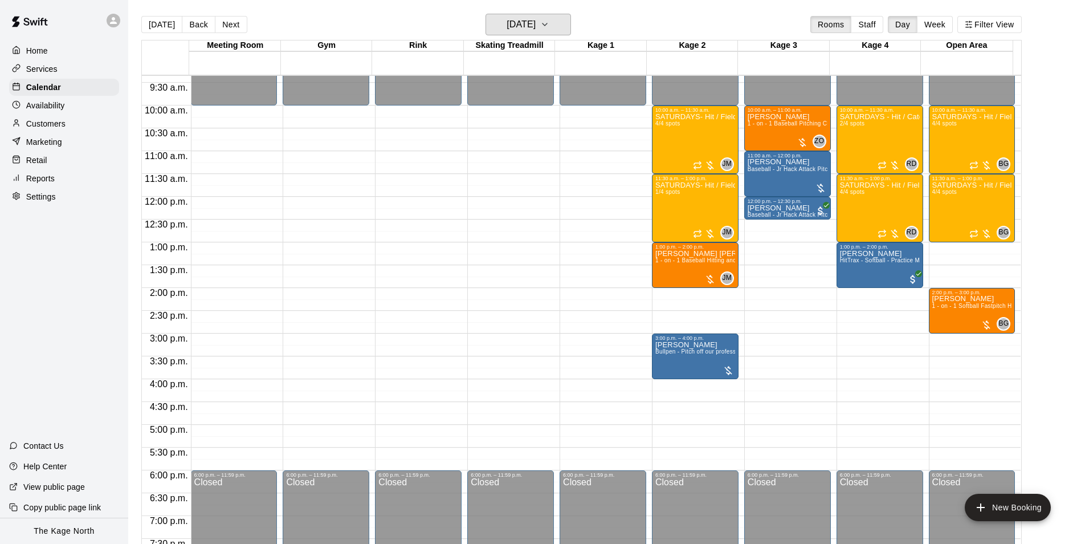
scroll to position [408, 0]
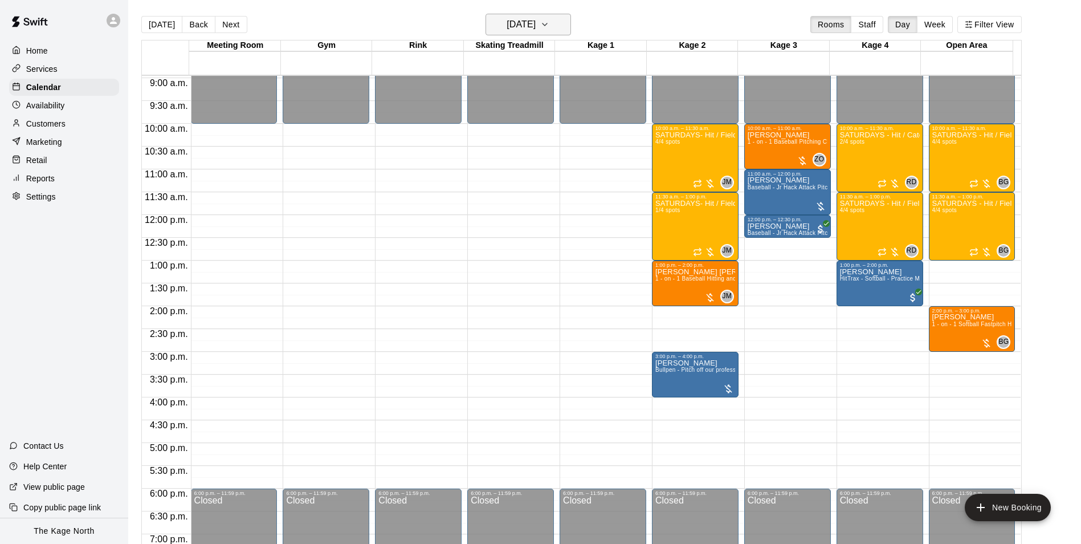
click at [536, 21] on h6 "[DATE]" at bounding box center [520, 25] width 29 height 16
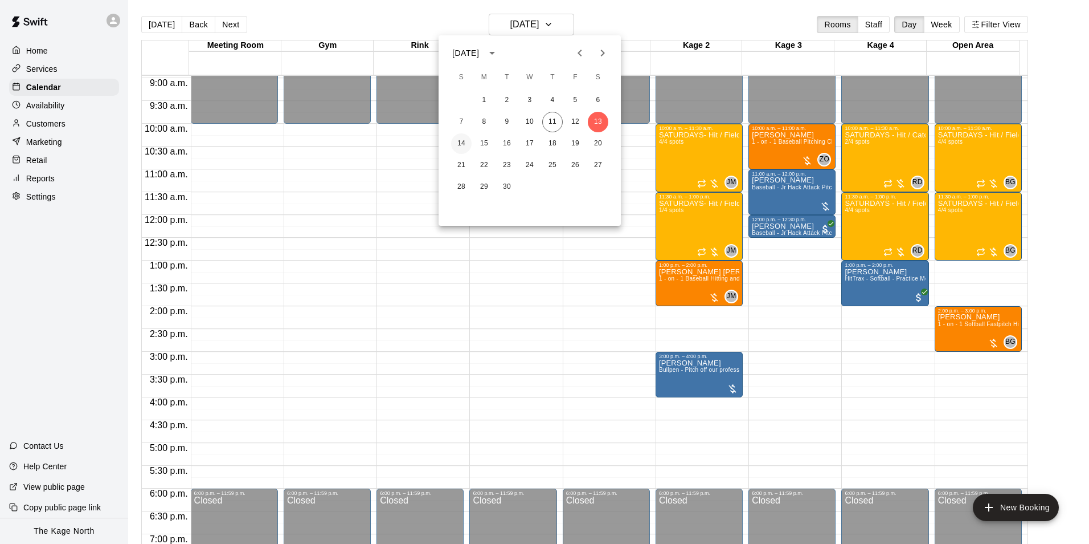
click at [464, 141] on button "14" at bounding box center [461, 143] width 21 height 21
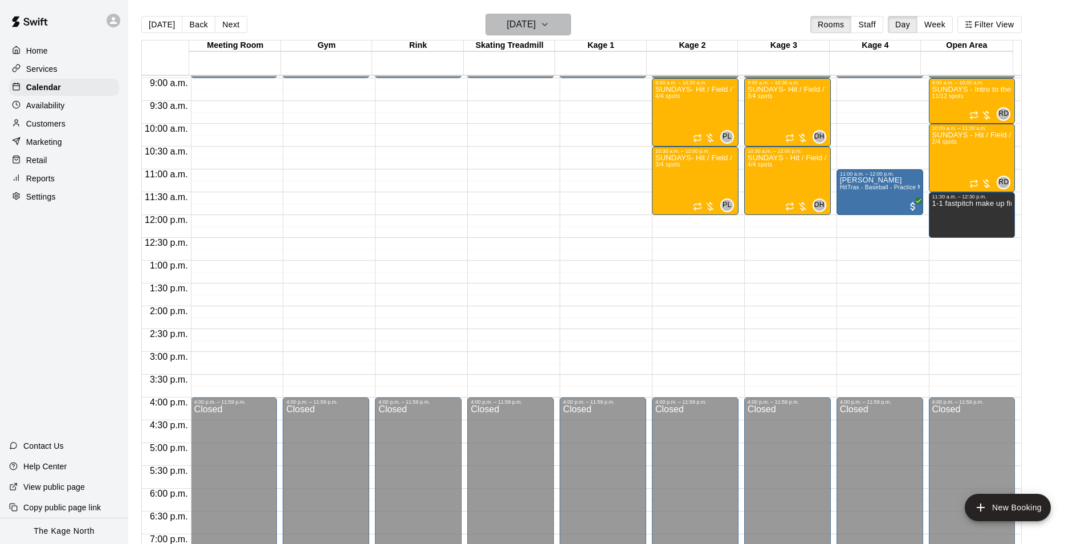
click at [536, 27] on h6 "[DATE]" at bounding box center [520, 25] width 29 height 16
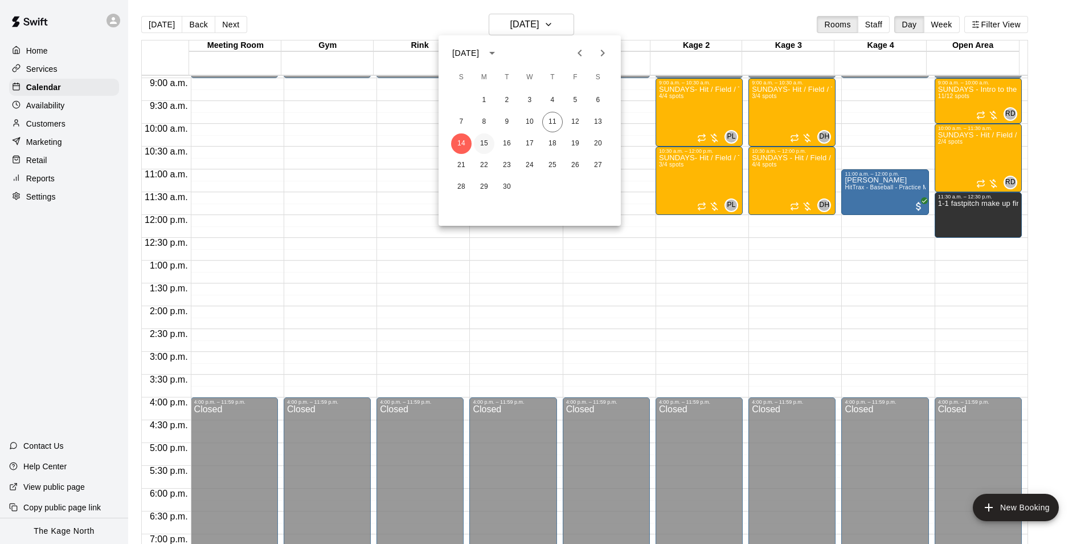
click at [484, 138] on button "15" at bounding box center [484, 143] width 21 height 21
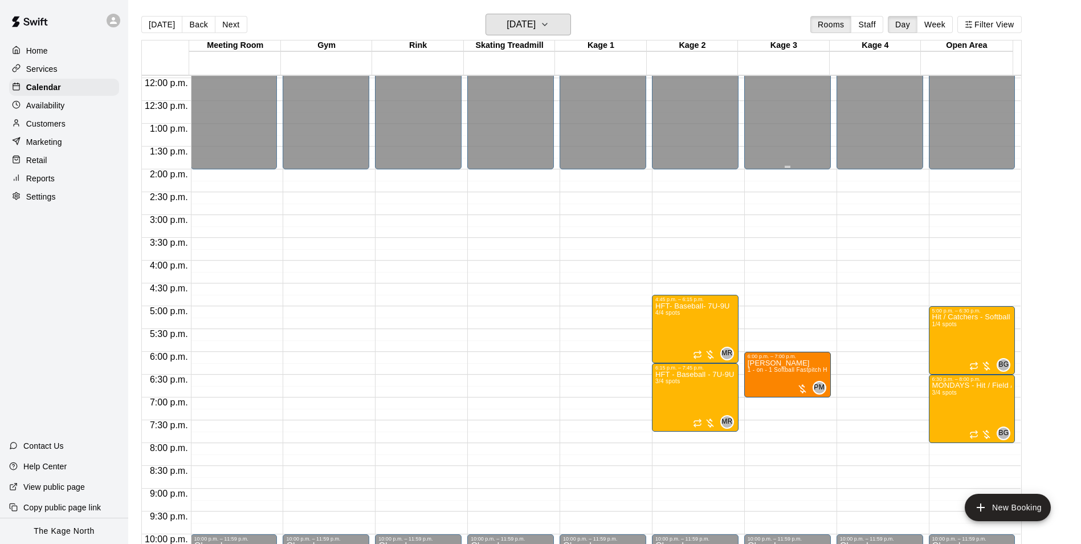
scroll to position [614, 0]
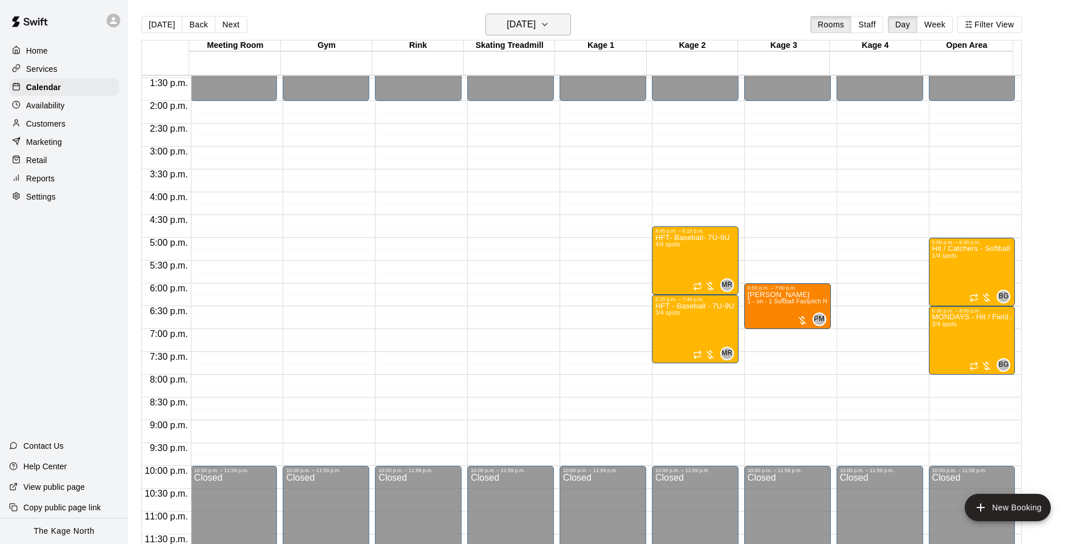
click at [522, 27] on h6 "[DATE]" at bounding box center [520, 25] width 29 height 16
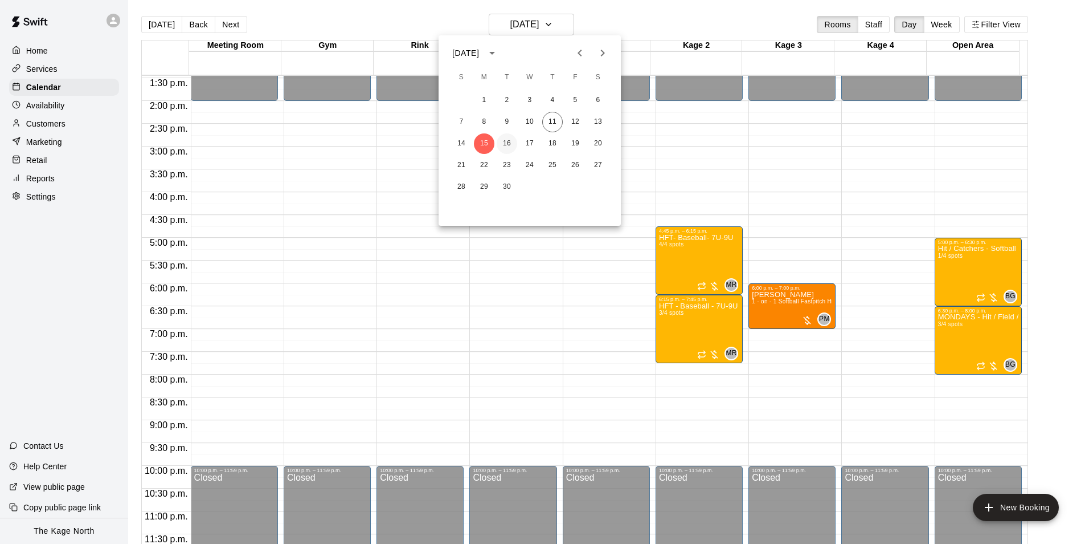
click at [508, 140] on button "16" at bounding box center [507, 143] width 21 height 21
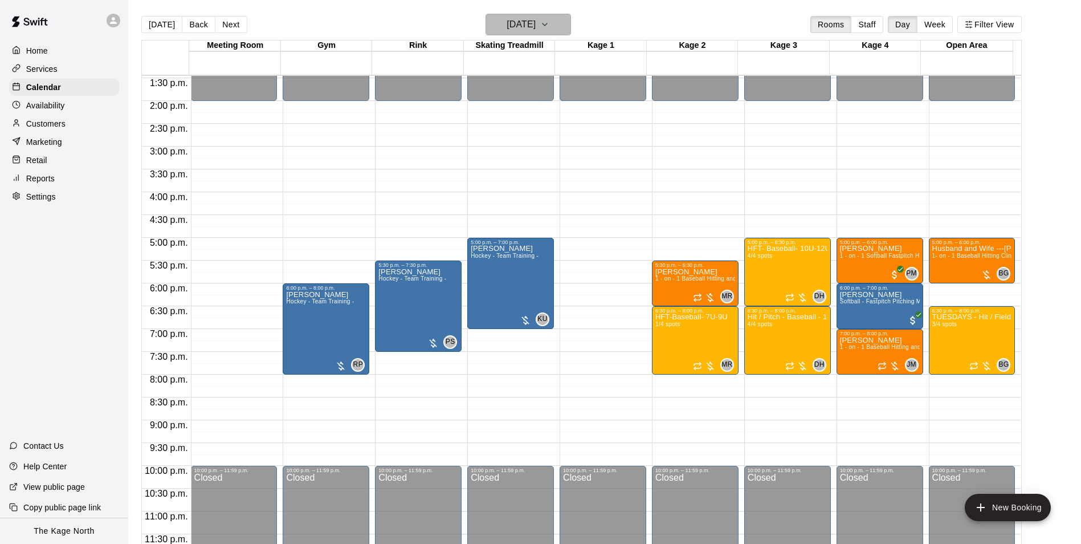
click at [536, 27] on h6 "[DATE]" at bounding box center [520, 25] width 29 height 16
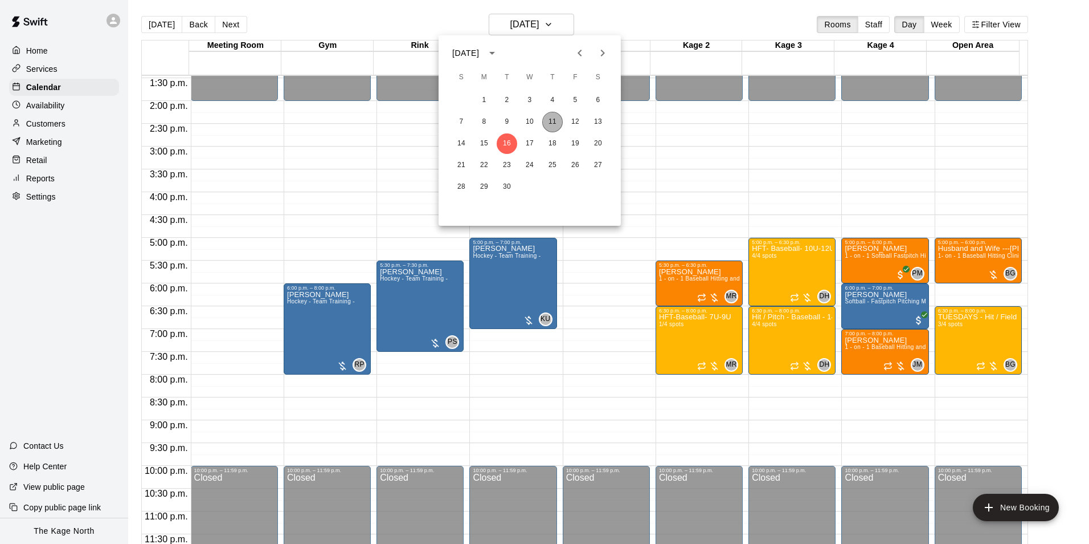
click at [555, 120] on button "11" at bounding box center [552, 122] width 21 height 21
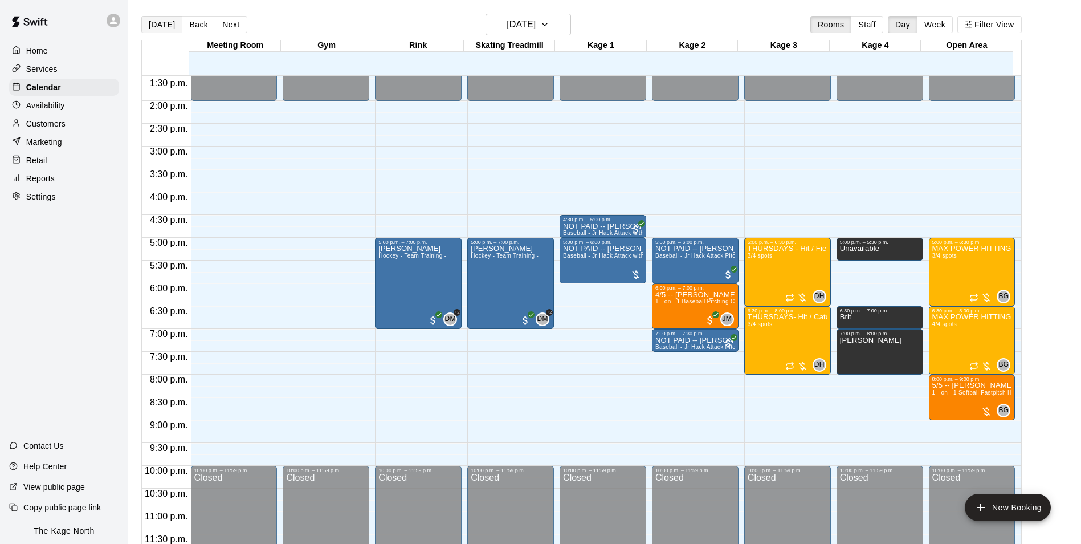
click at [164, 23] on button "[DATE]" at bounding box center [161, 24] width 41 height 17
